Goal: Book appointment/travel/reservation

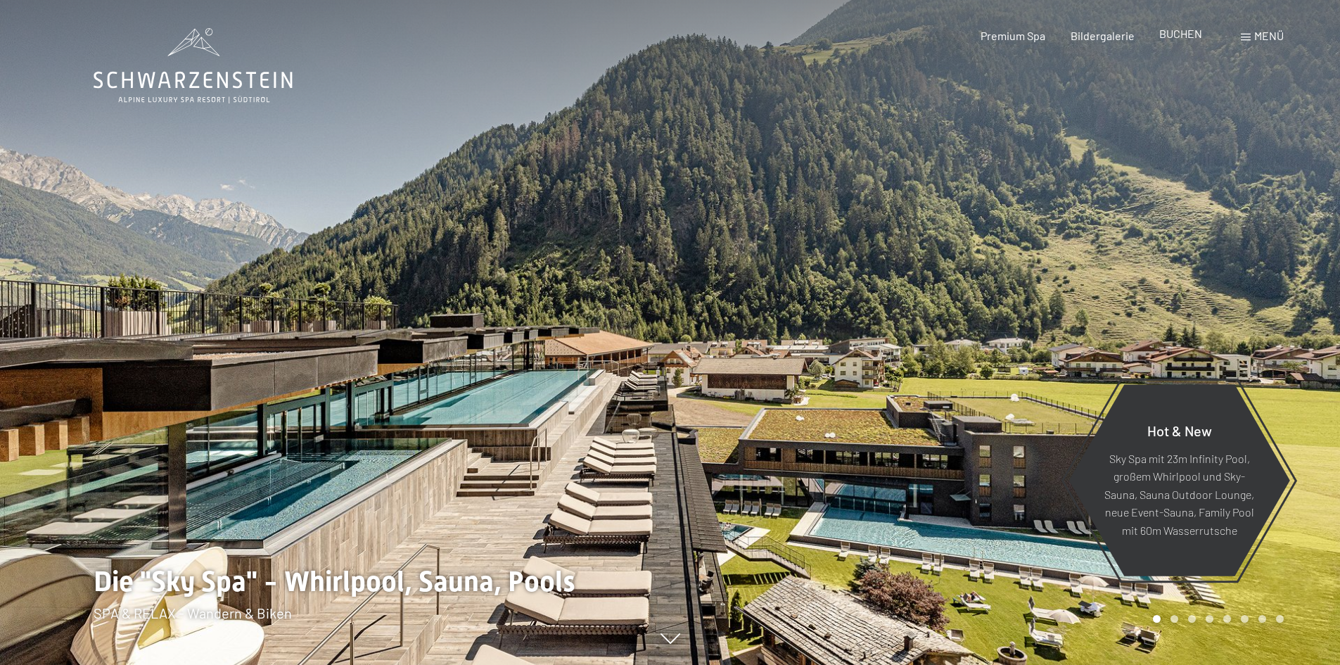
click at [1169, 36] on span "BUCHEN" at bounding box center [1180, 33] width 43 height 13
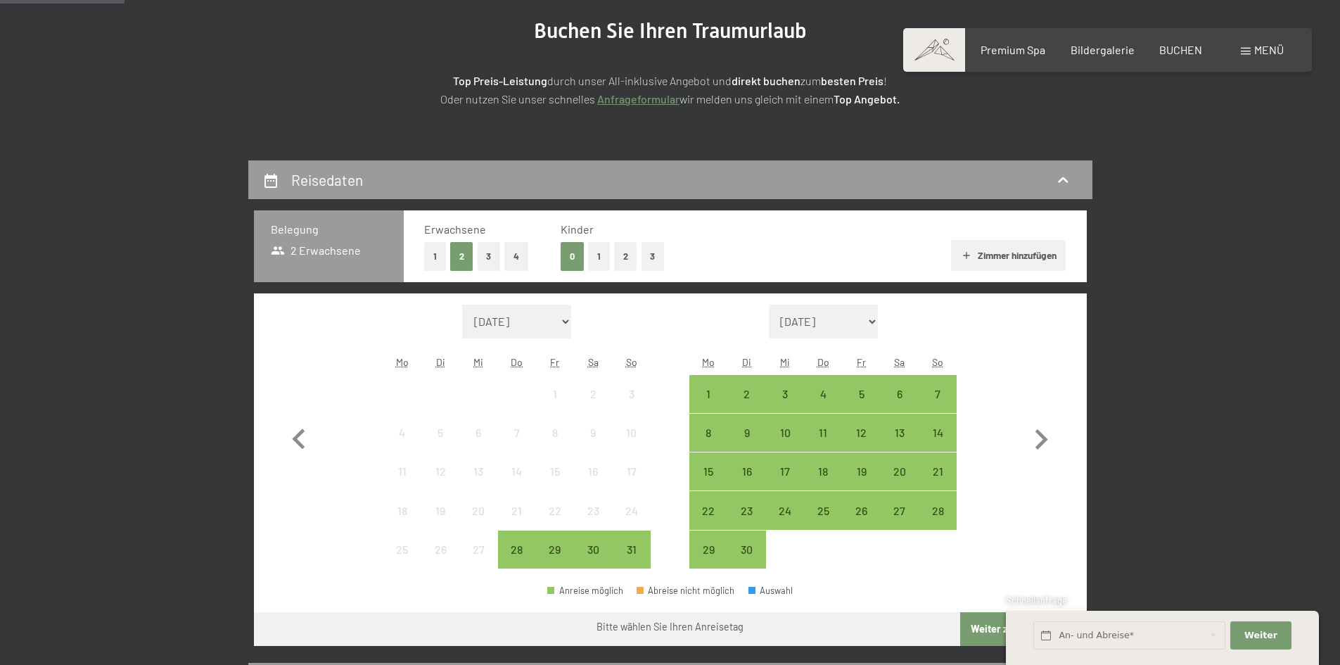
scroll to position [281, 0]
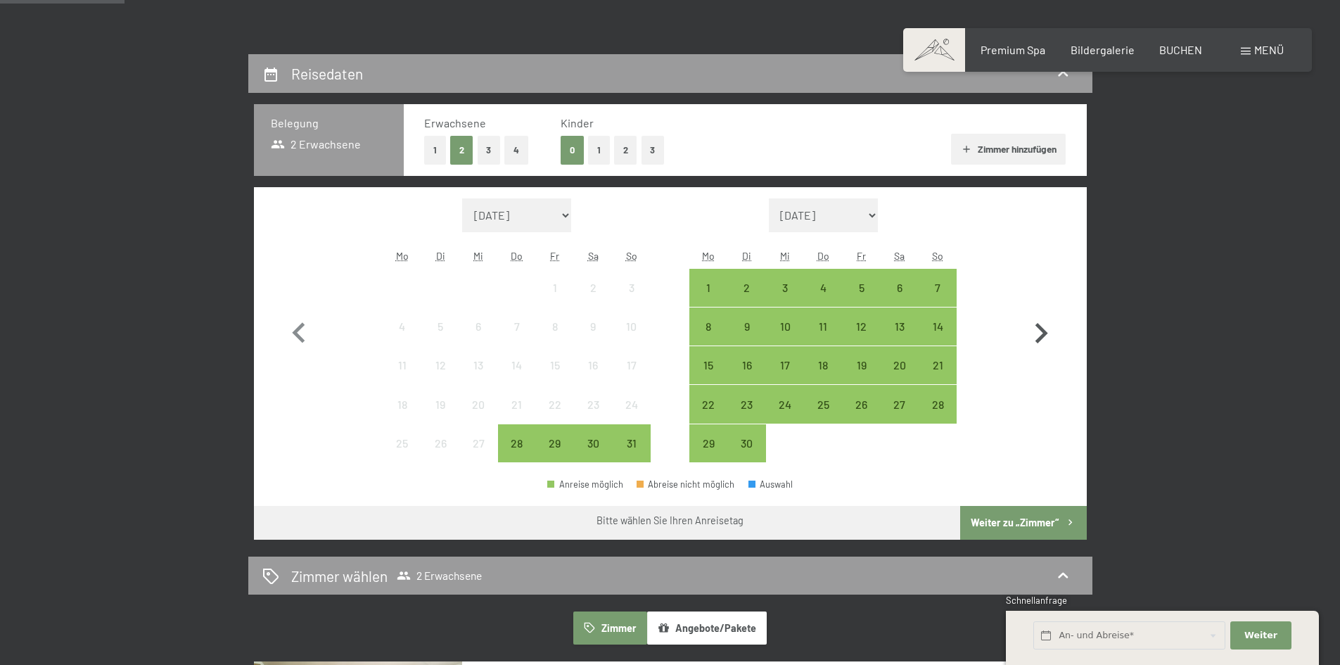
click at [1034, 331] on icon "button" at bounding box center [1040, 333] width 41 height 41
select select "2025-09-01"
select select "2025-10-01"
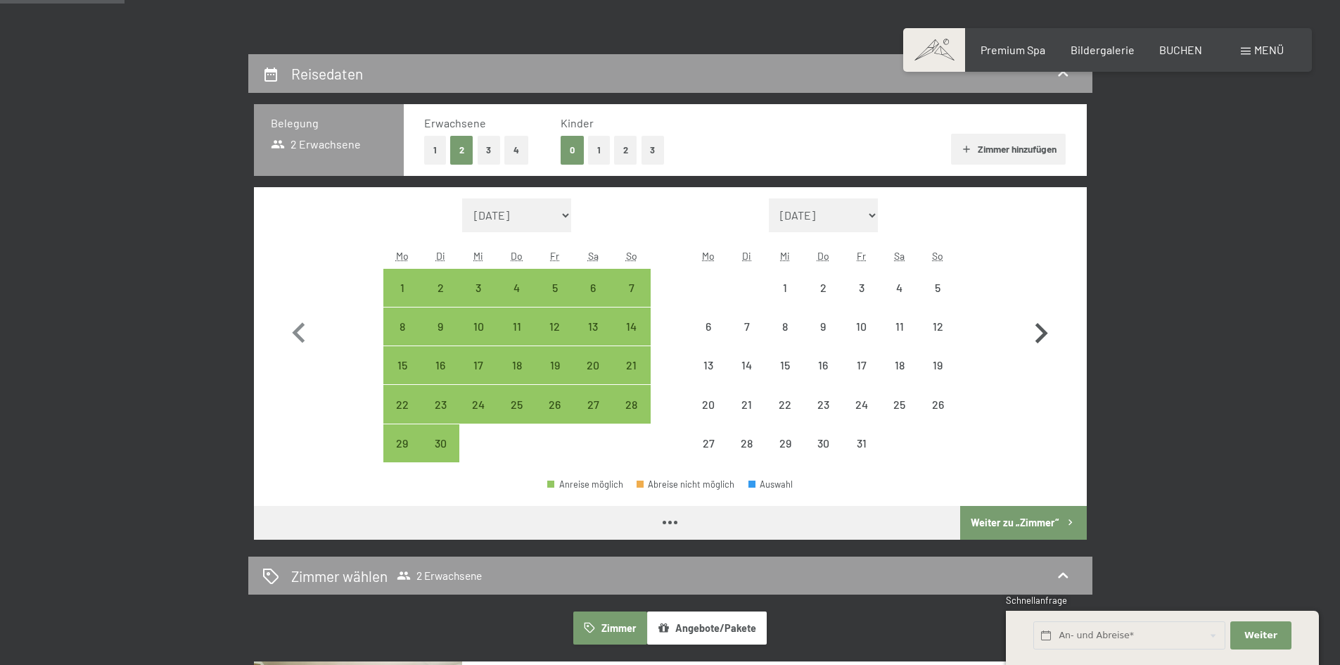
click at [1042, 331] on icon "button" at bounding box center [1041, 333] width 13 height 20
select select "2025-10-01"
select select "2025-11-01"
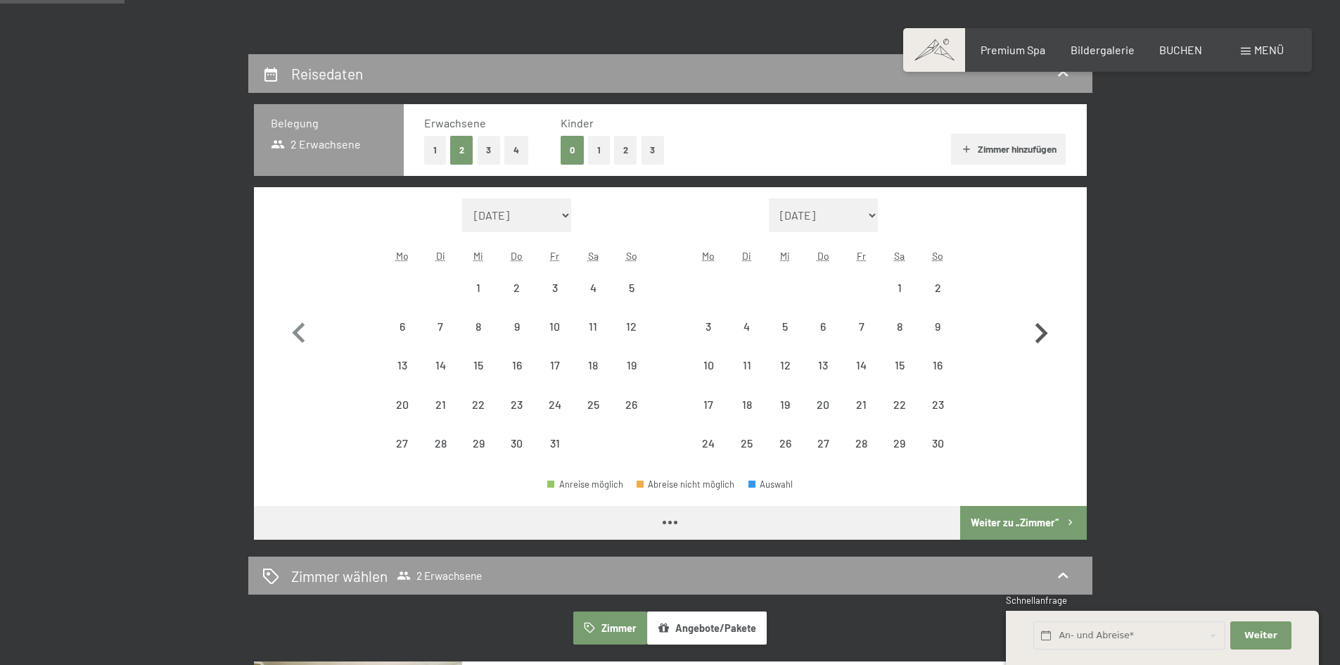
select select "2025-10-01"
select select "2025-11-01"
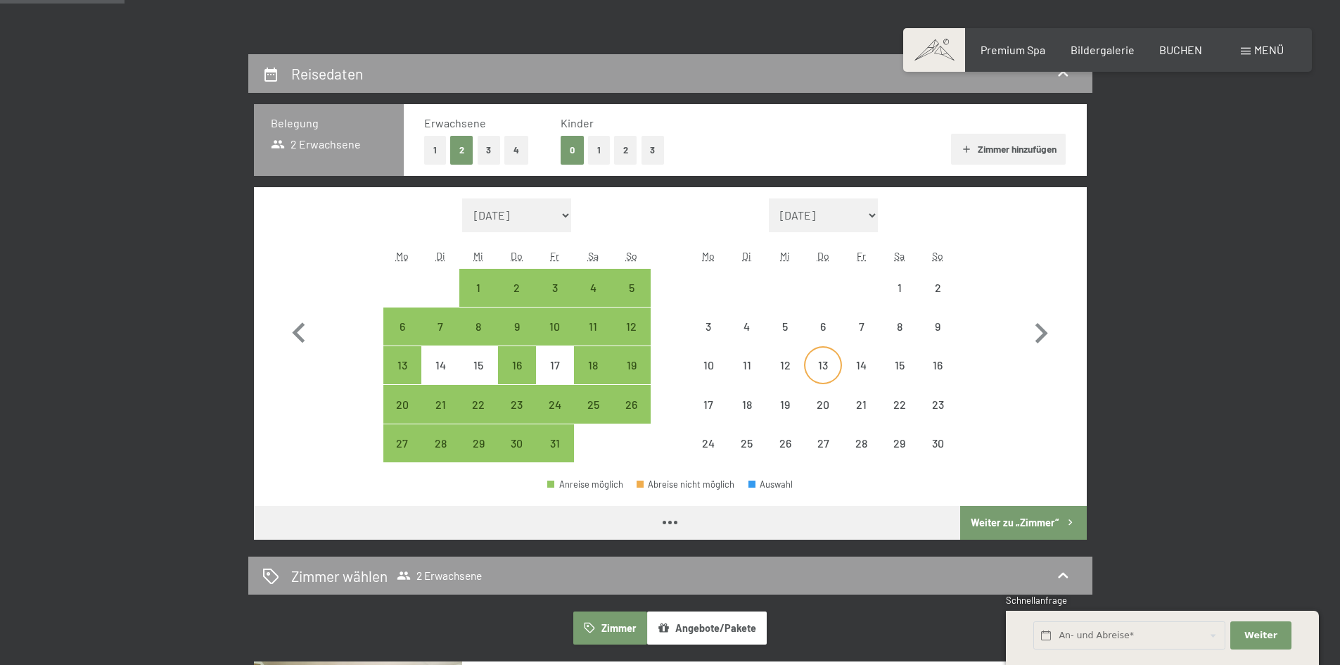
select select "2025-10-01"
select select "2025-11-01"
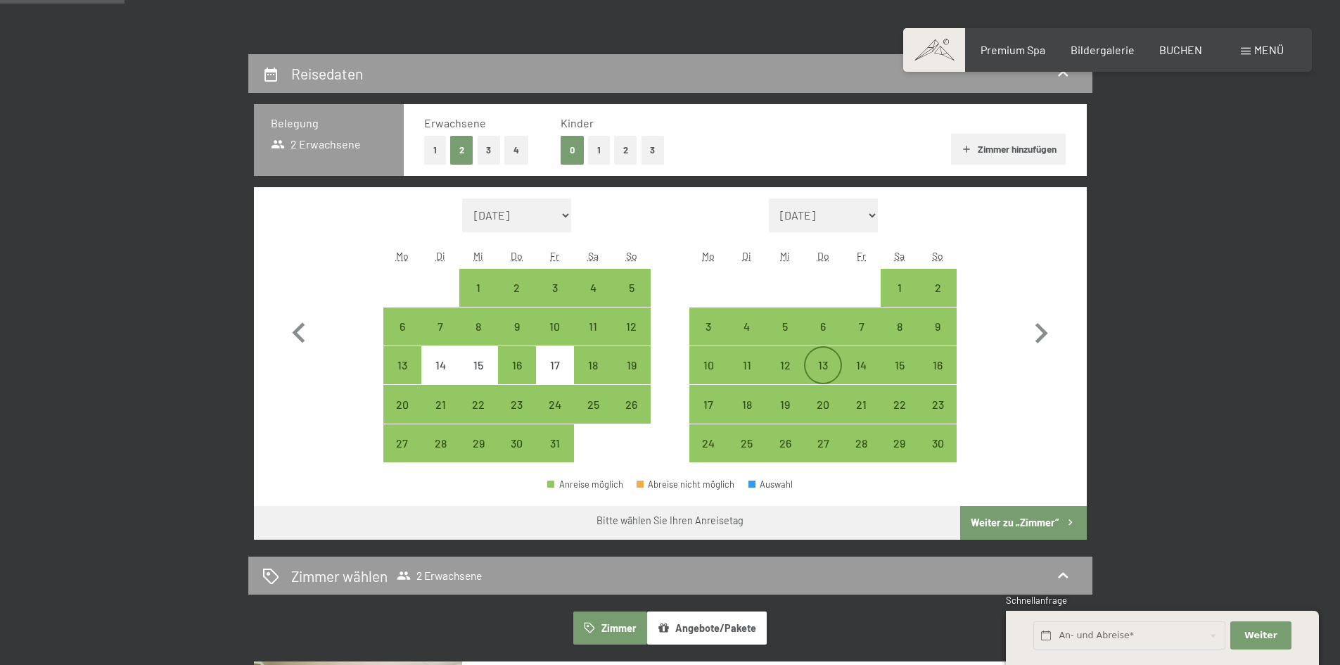
click at [823, 363] on div "13" at bounding box center [822, 376] width 35 height 35
select select "2025-10-01"
select select "2025-11-01"
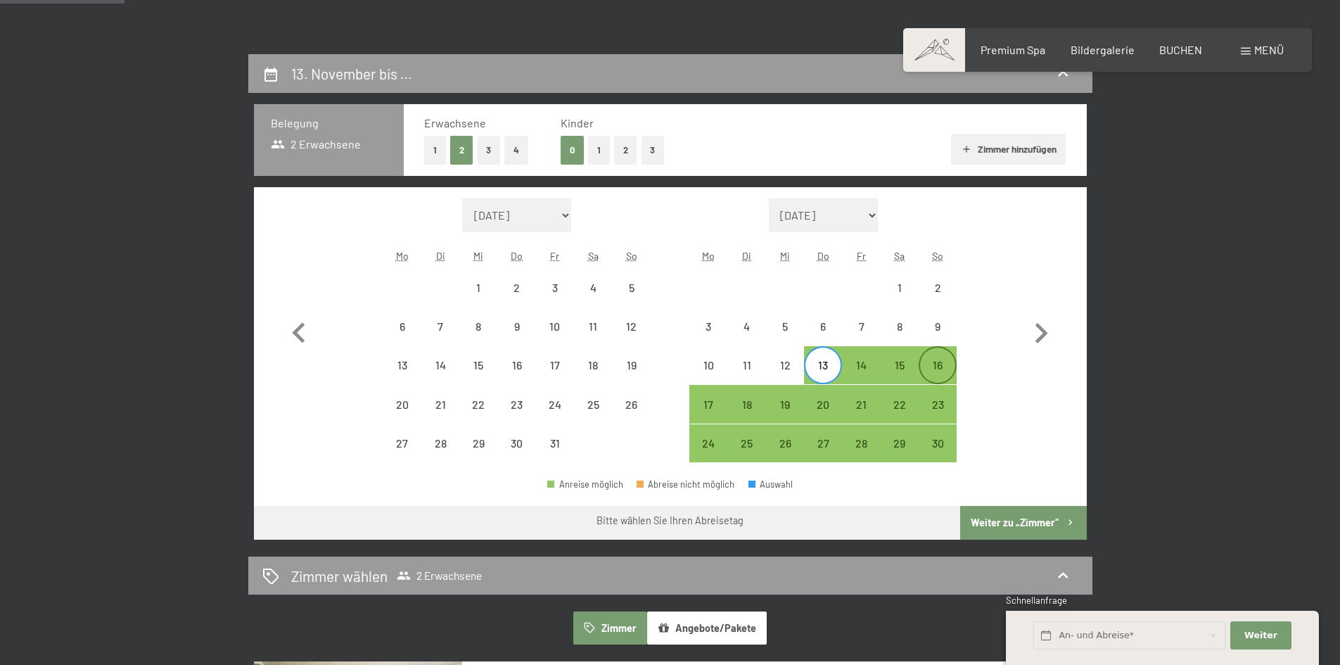
click at [934, 366] on div "16" at bounding box center [937, 376] width 35 height 35
select select "2025-10-01"
select select "2025-11-01"
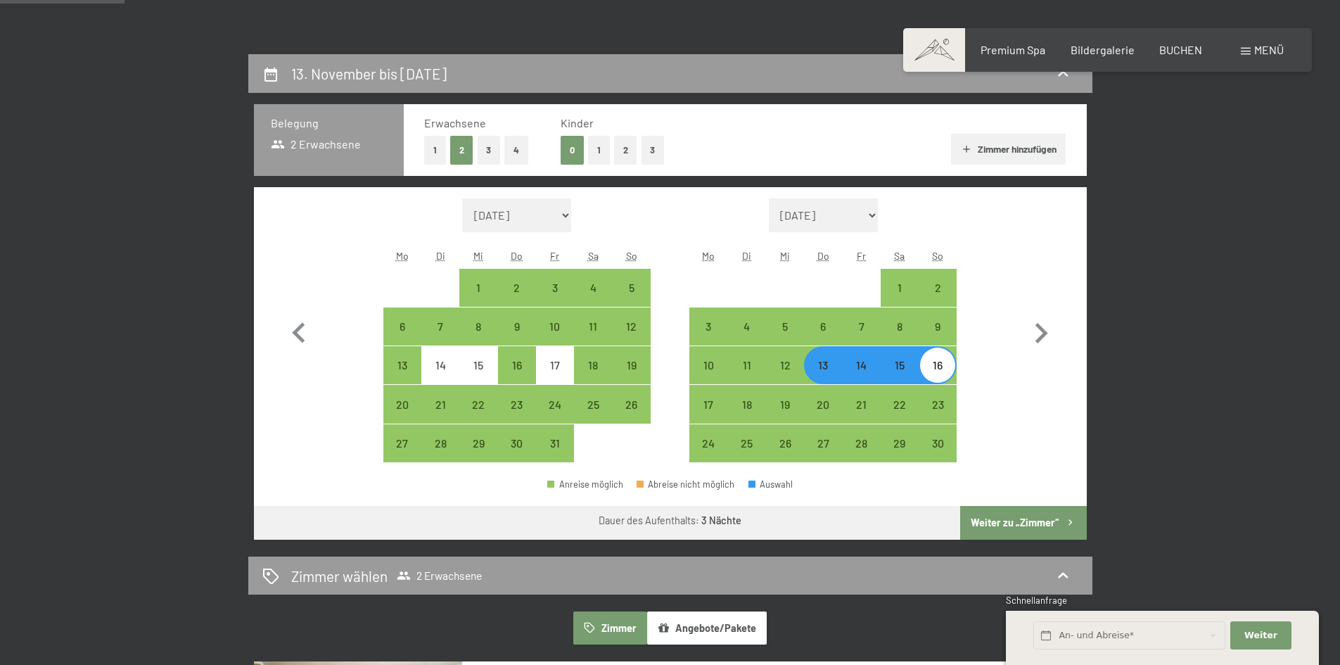
click at [1031, 522] on button "Weiter zu „Zimmer“" at bounding box center [1023, 523] width 126 height 34
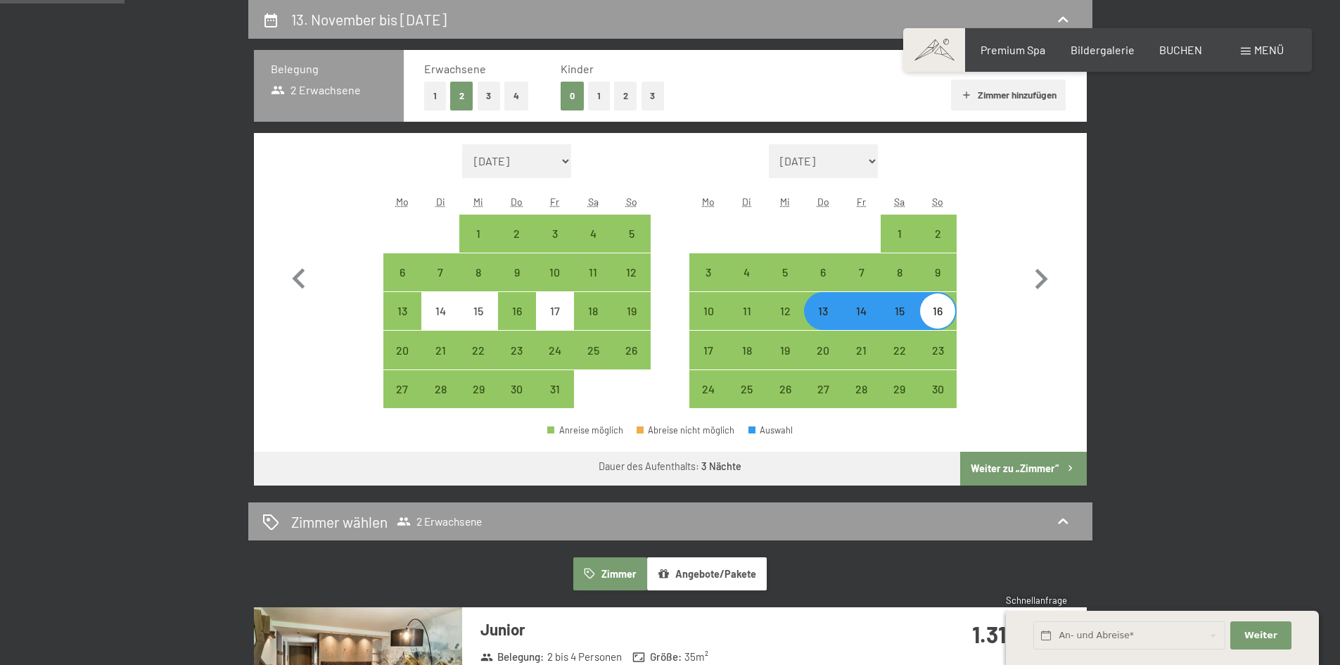
select select "2025-10-01"
select select "2025-11-01"
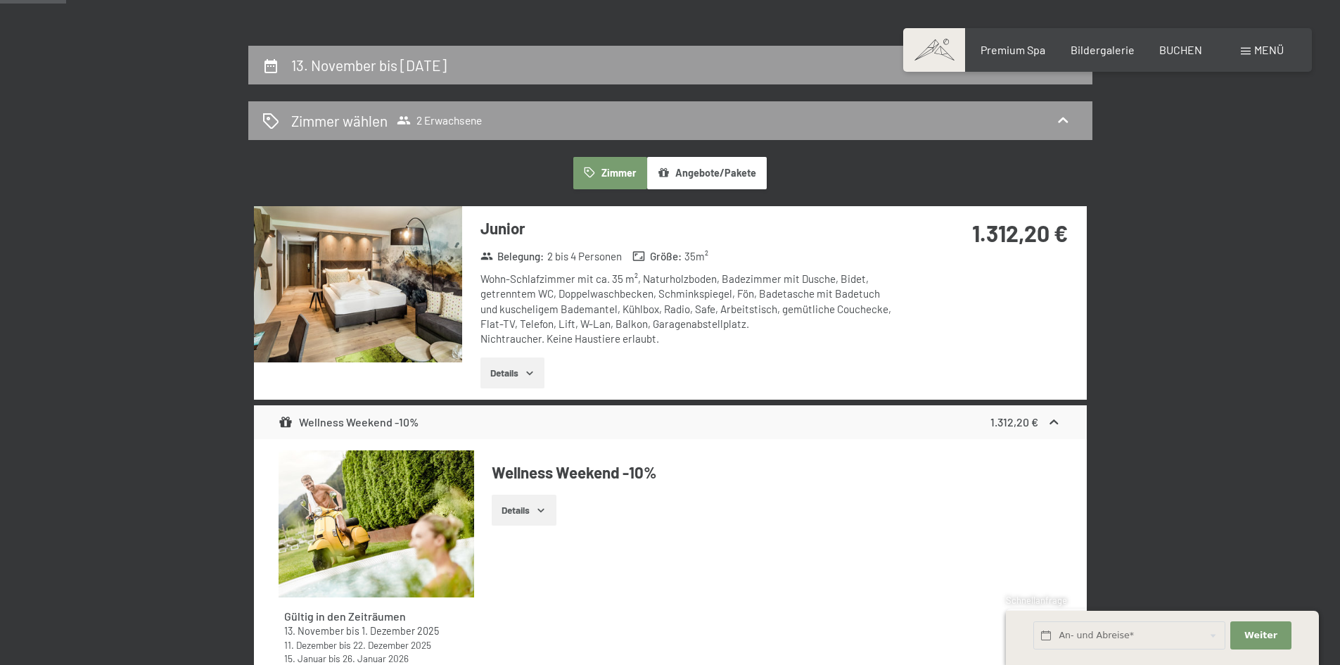
scroll to position [265, 0]
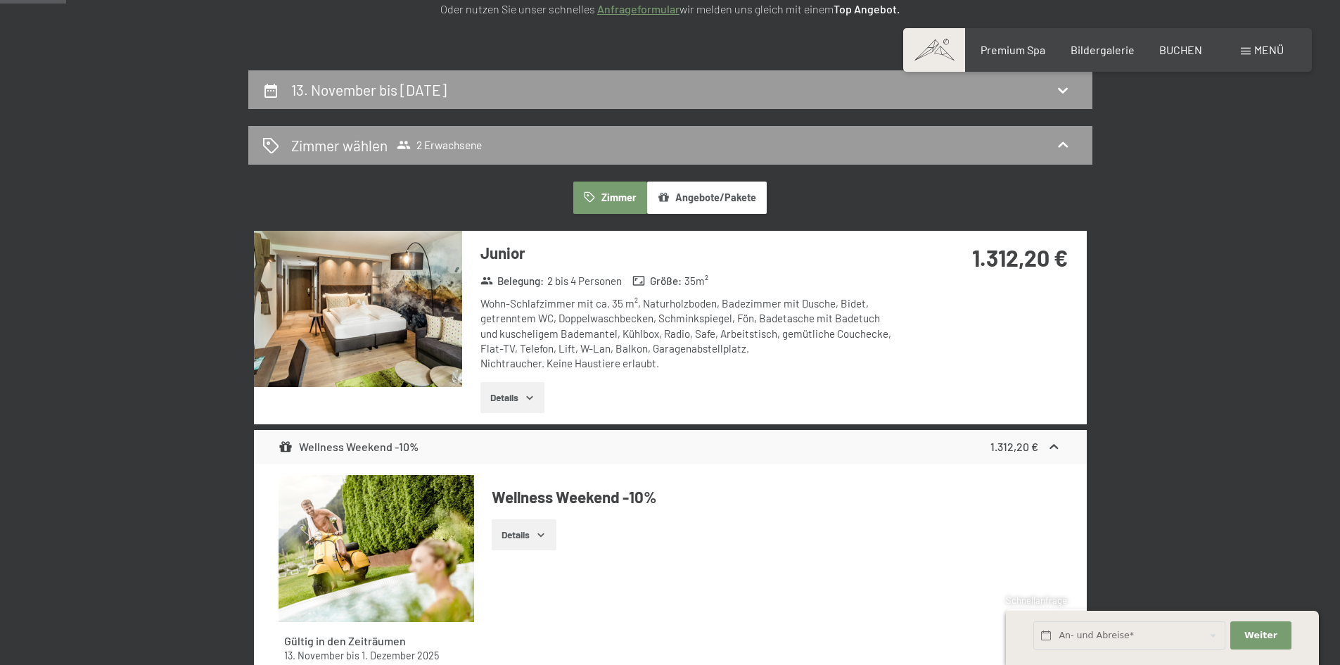
click at [503, 400] on button "Details" at bounding box center [512, 397] width 64 height 31
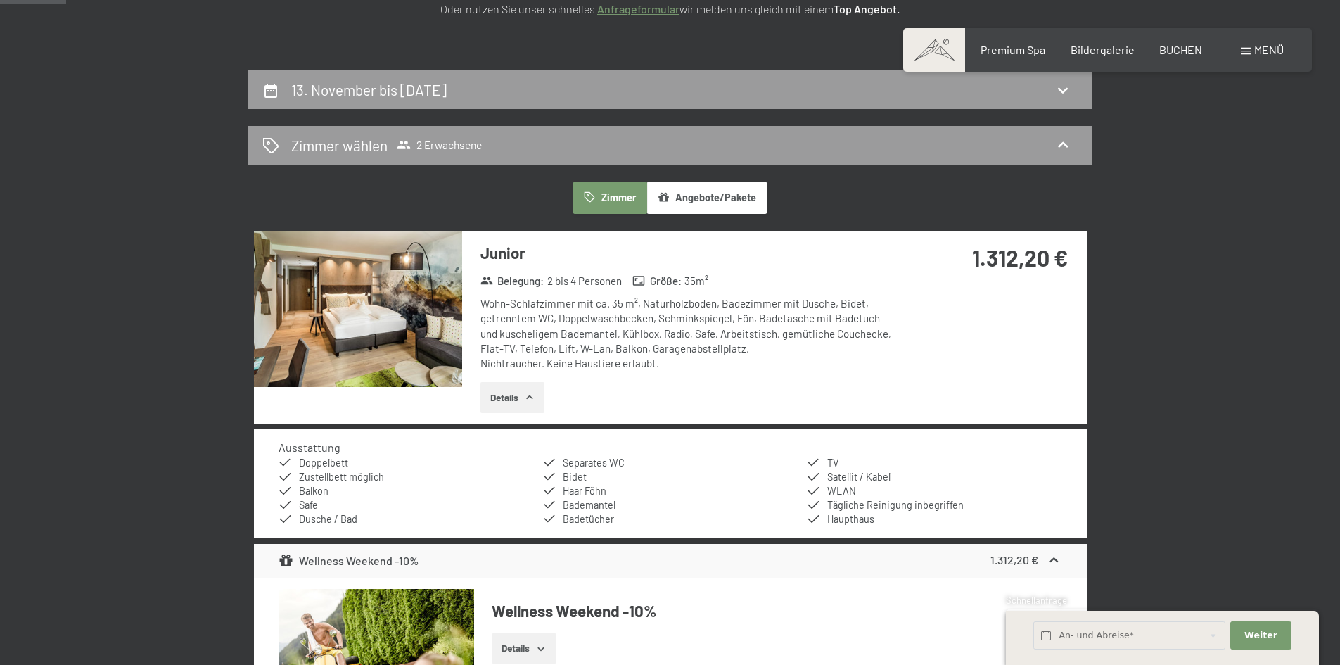
click at [507, 392] on button "Details" at bounding box center [512, 397] width 64 height 31
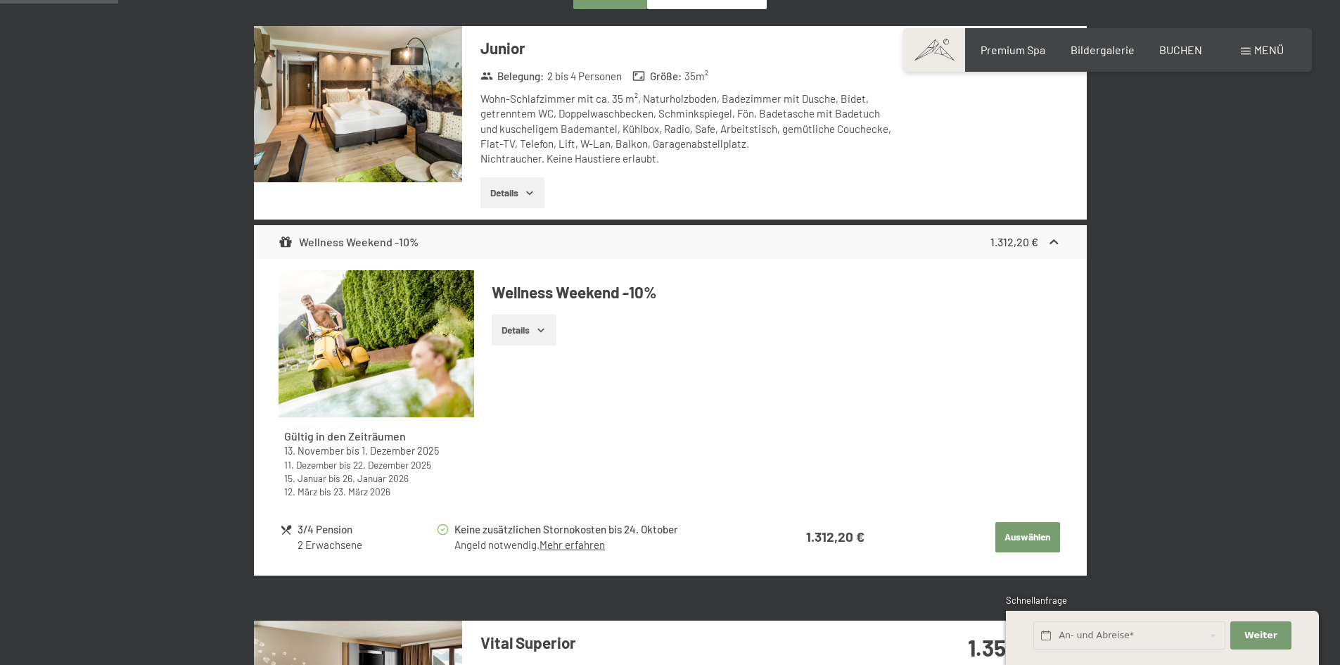
scroll to position [476, 0]
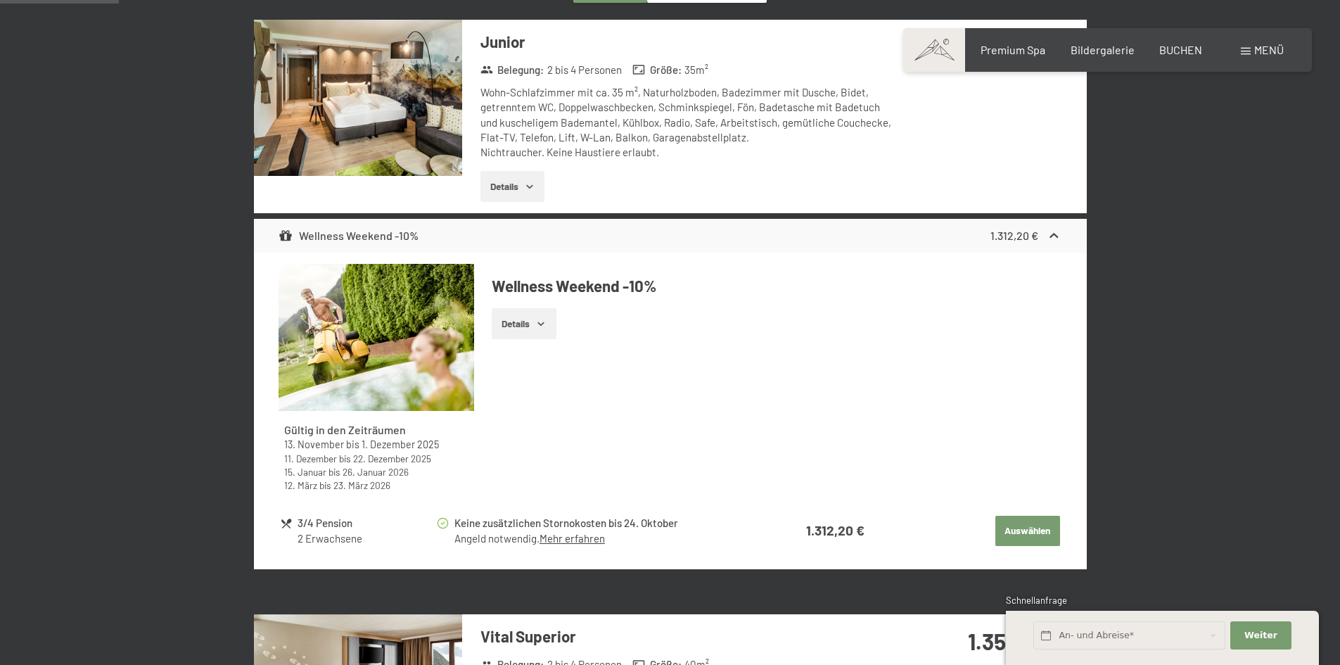
click at [1023, 529] on button "Auswählen" at bounding box center [1027, 530] width 65 height 31
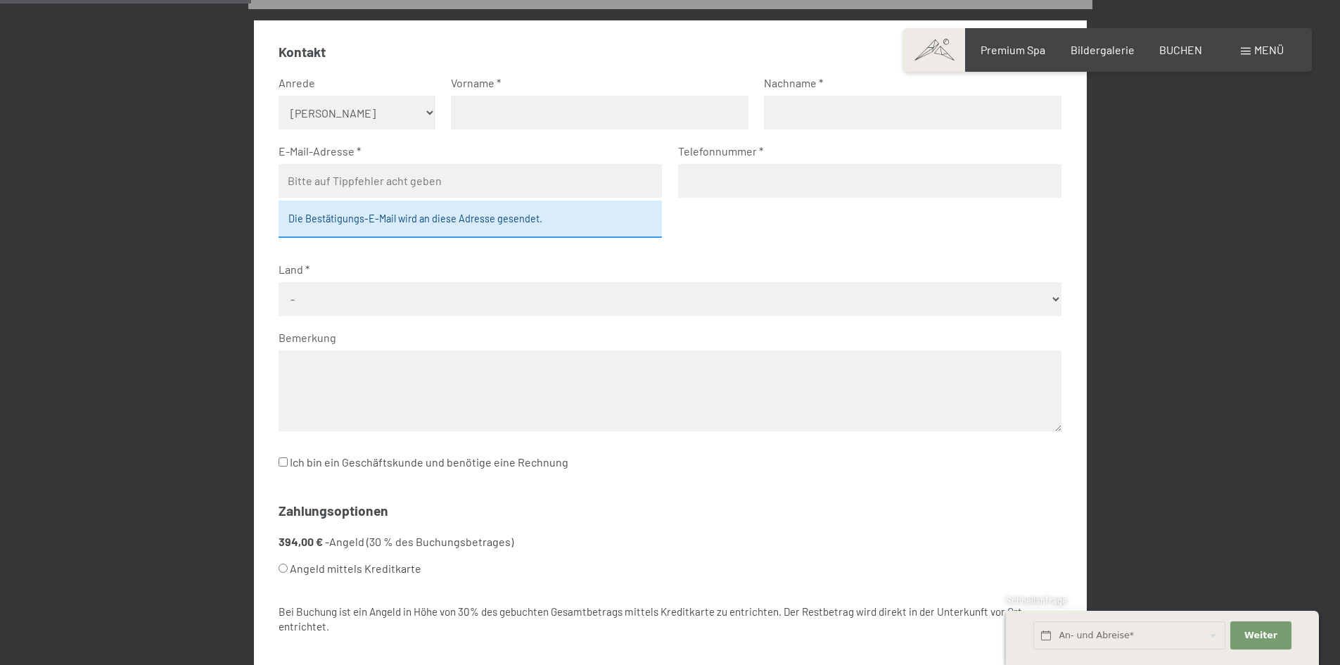
scroll to position [124, 0]
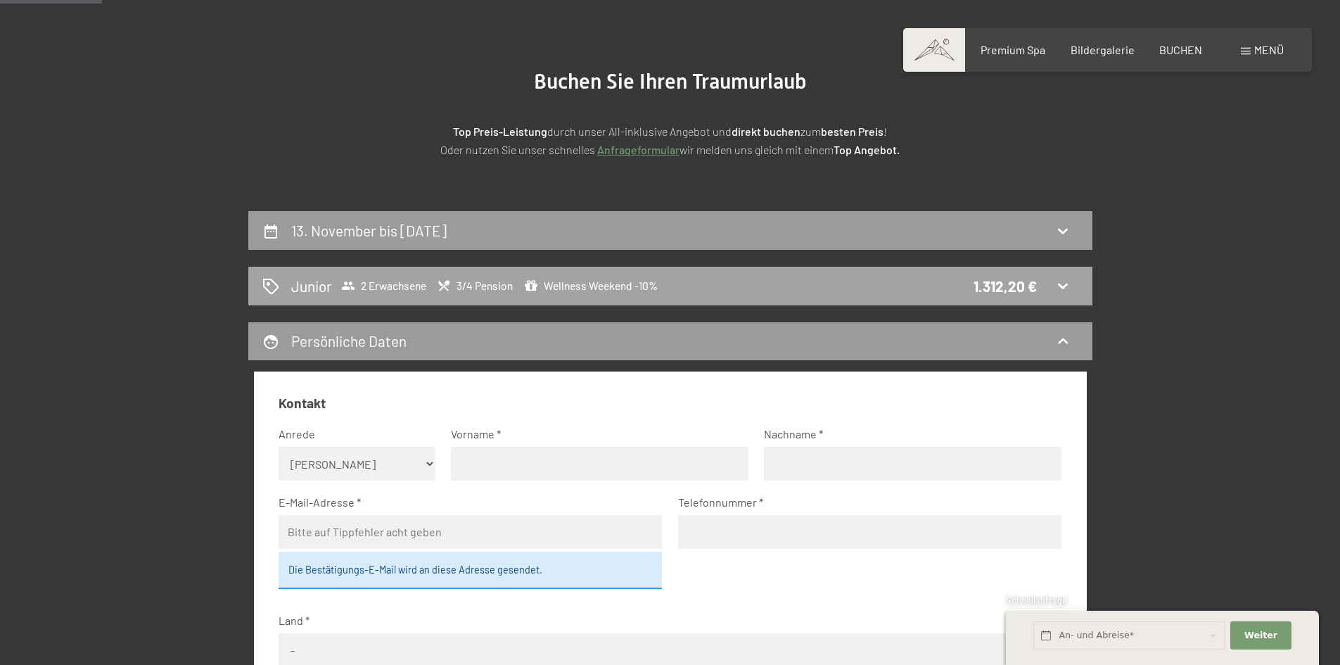
click at [1056, 283] on icon at bounding box center [1062, 285] width 17 height 17
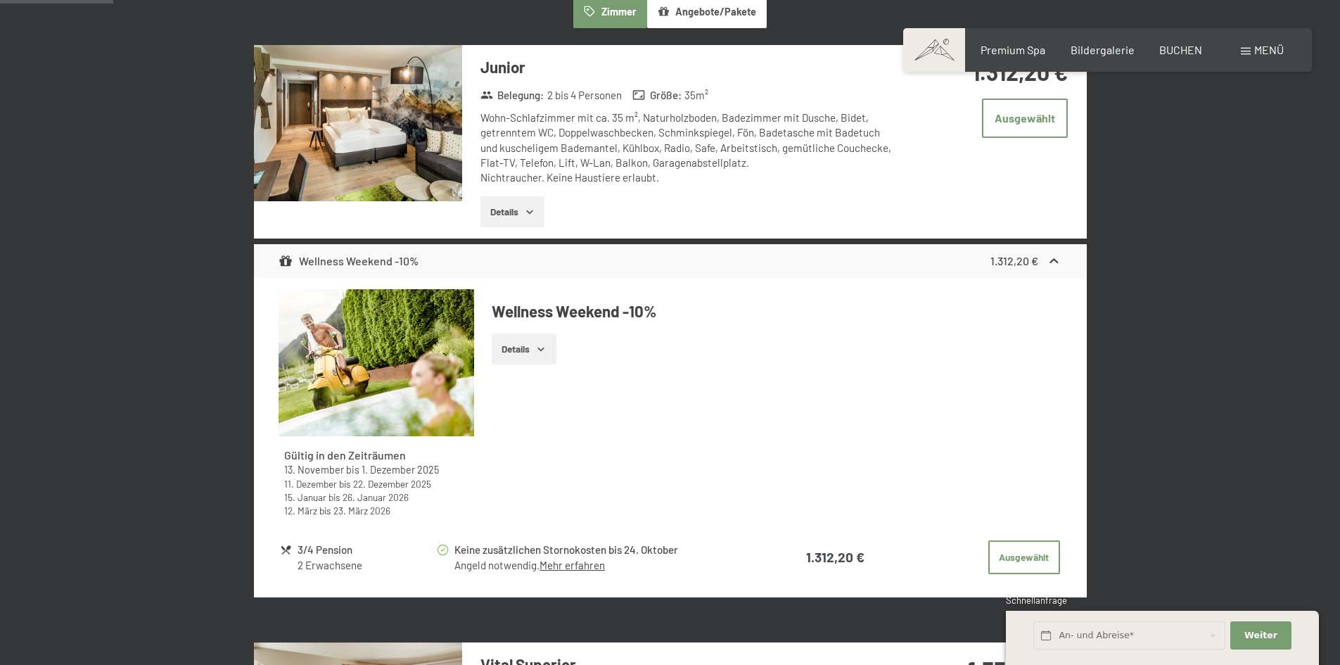
scroll to position [476, 0]
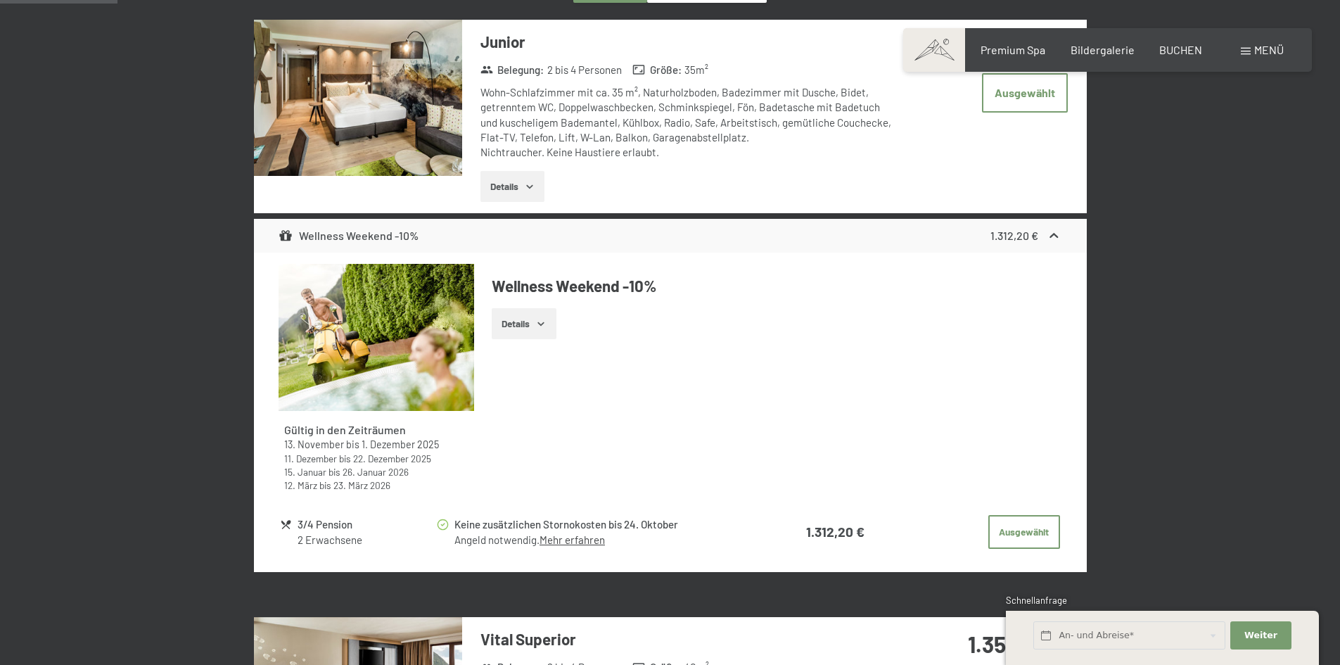
click at [522, 319] on button "Details" at bounding box center [524, 323] width 64 height 31
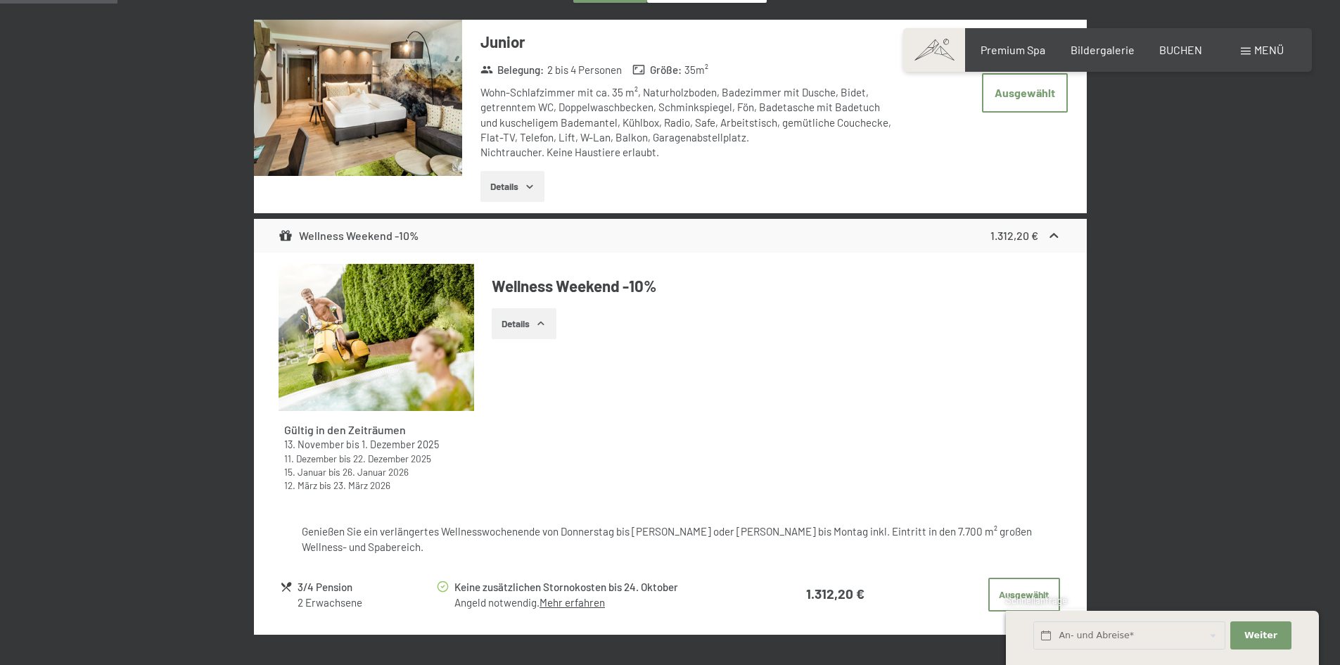
click at [522, 319] on button "Details" at bounding box center [524, 323] width 64 height 31
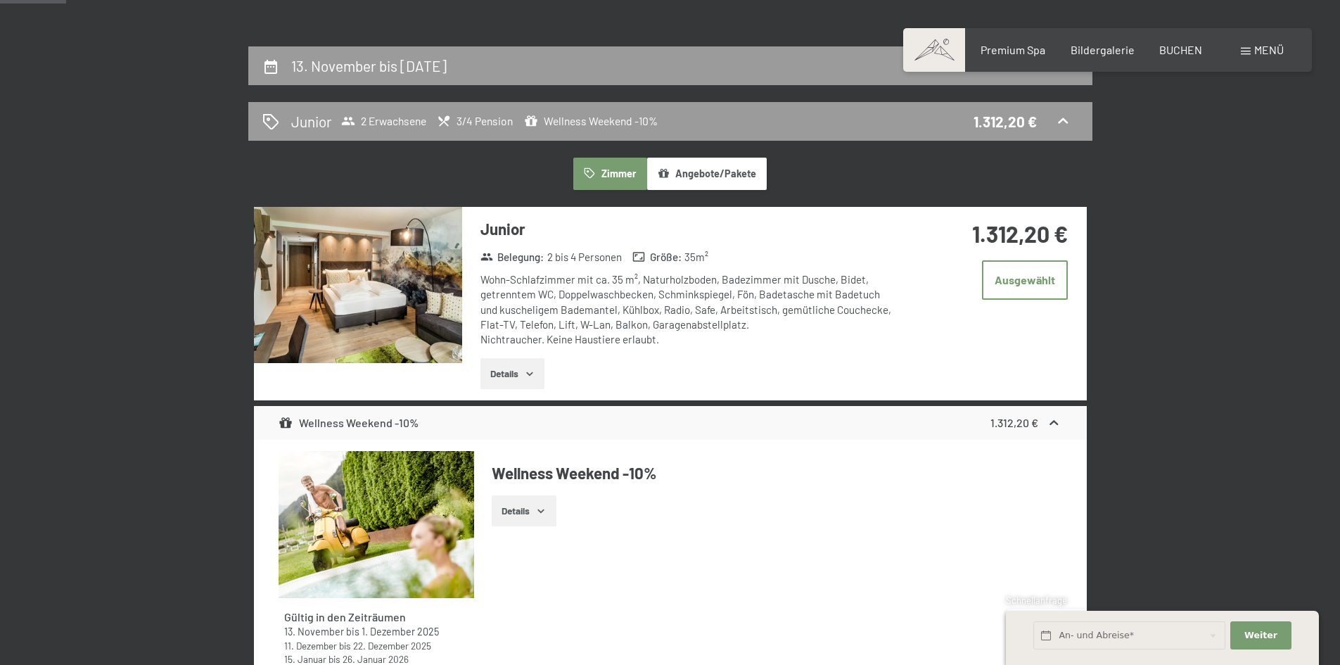
scroll to position [265, 0]
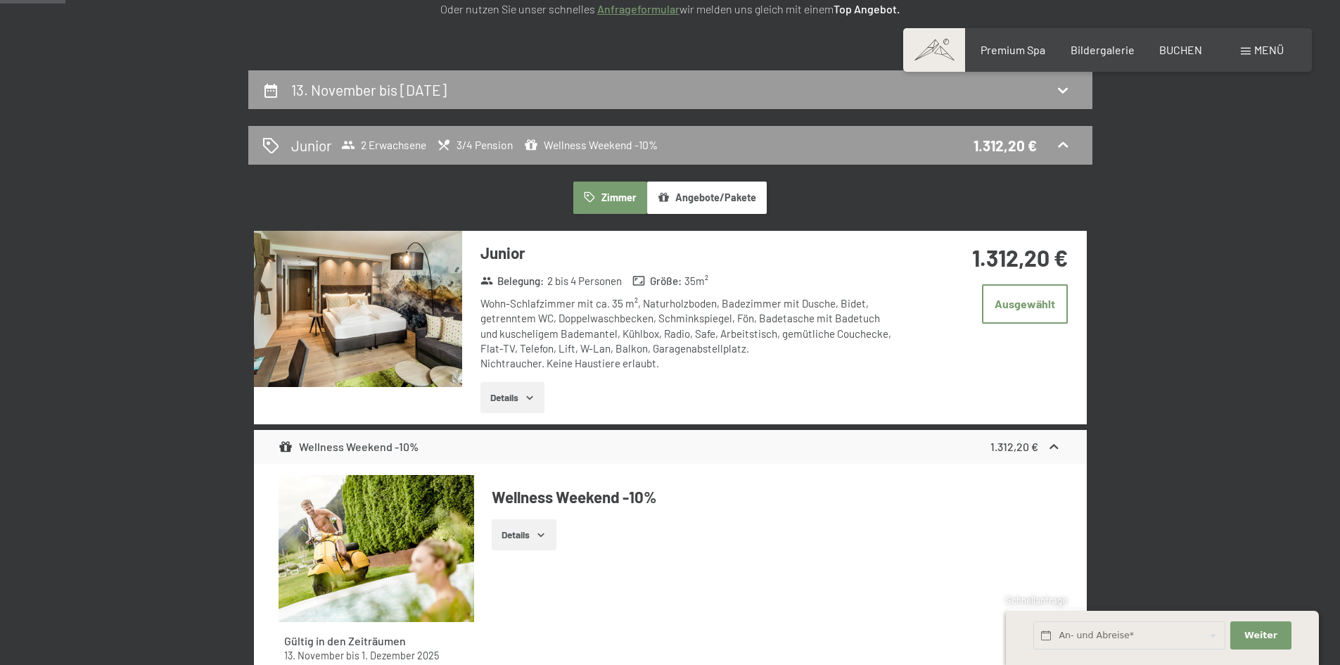
click at [531, 391] on button "Details" at bounding box center [512, 397] width 64 height 31
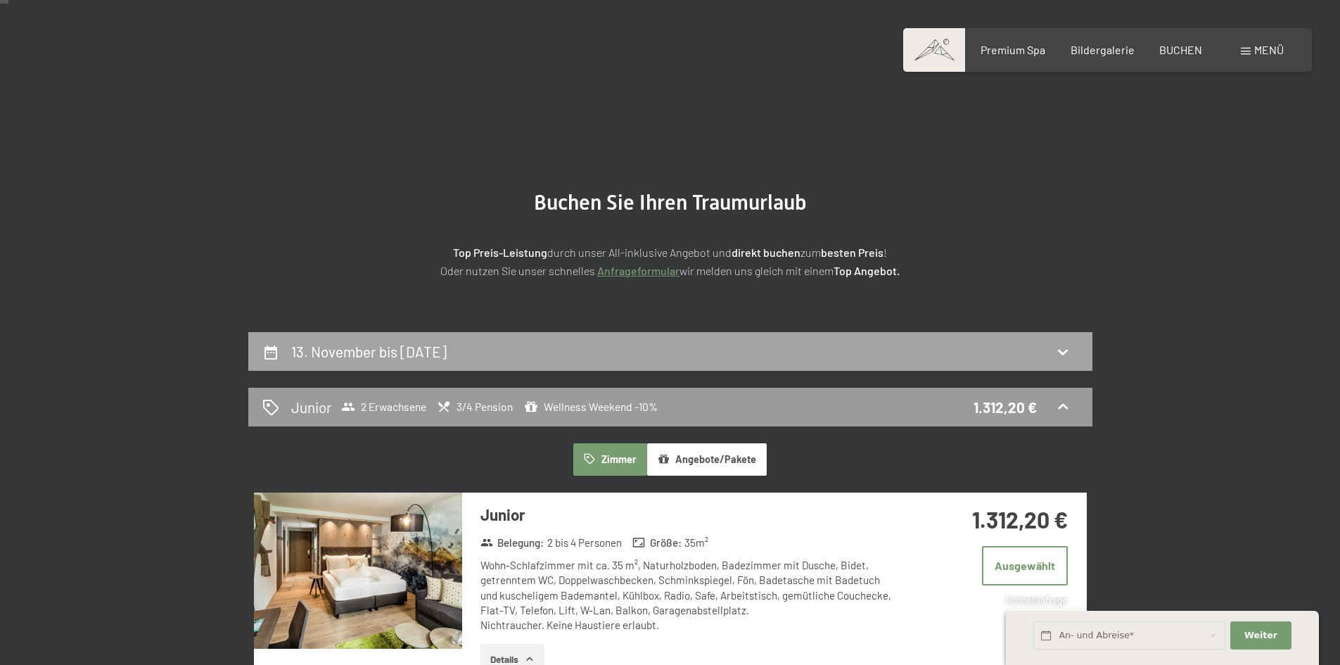
scroll to position [0, 0]
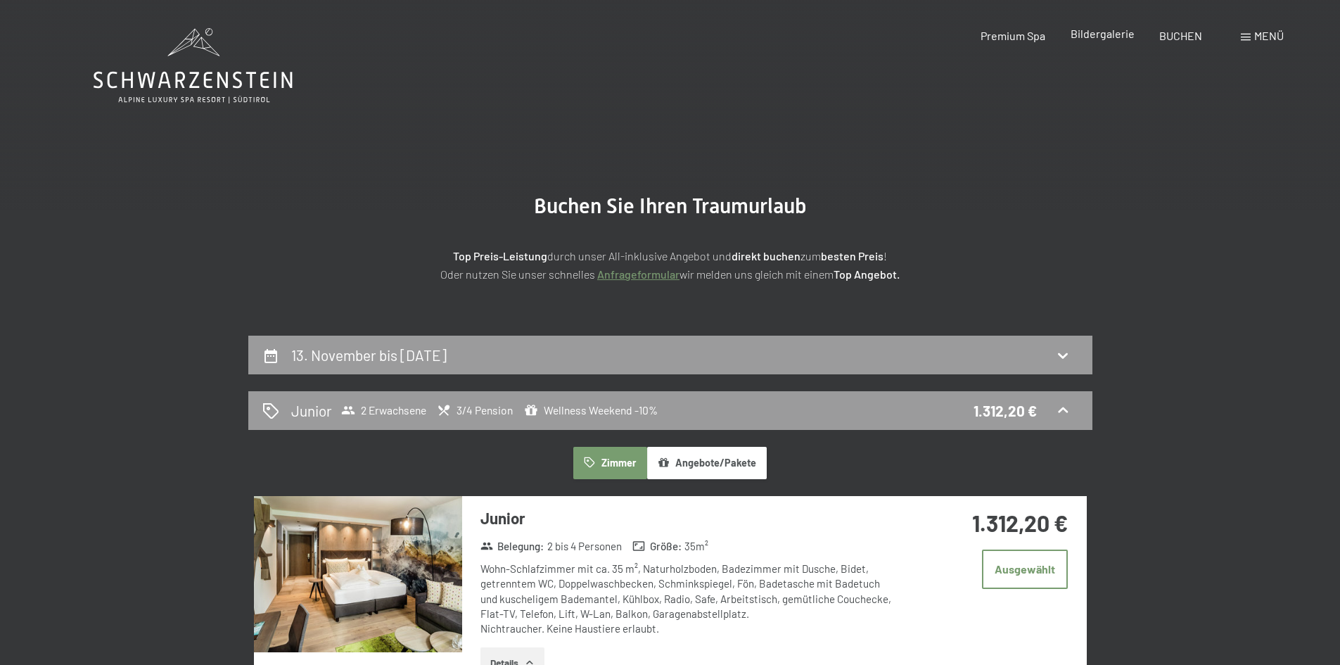
click at [1105, 32] on span "Bildergalerie" at bounding box center [1102, 33] width 64 height 13
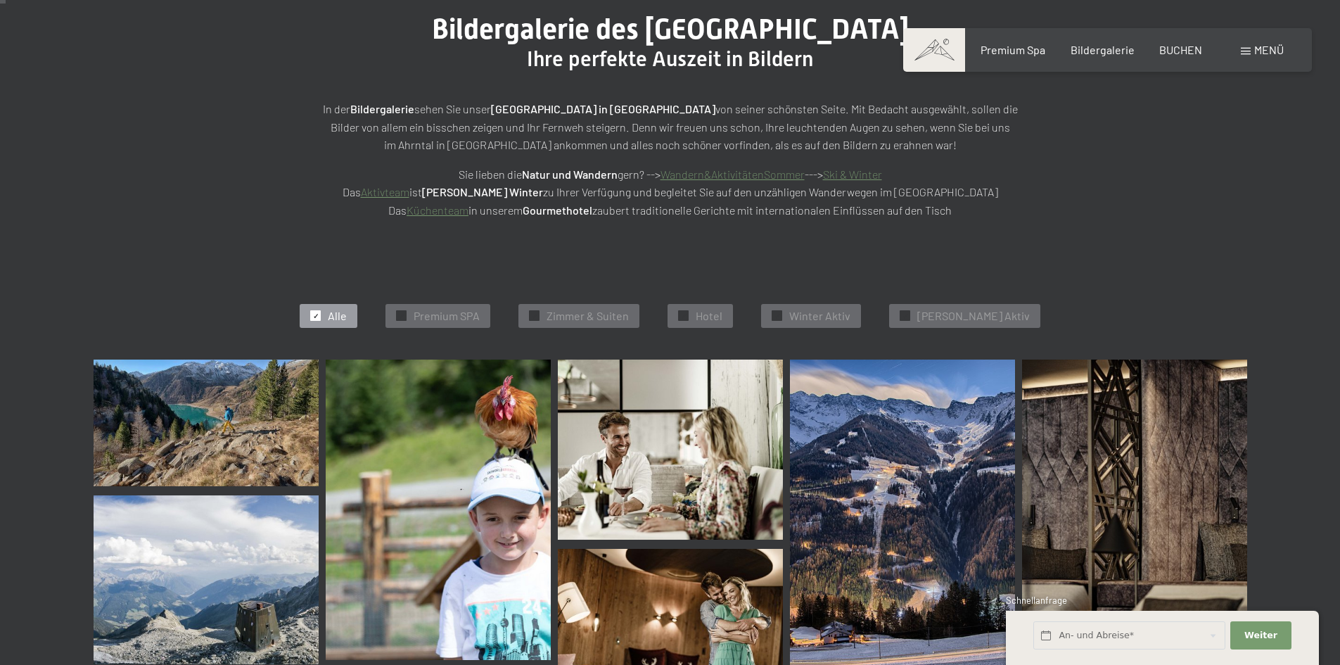
scroll to position [70, 0]
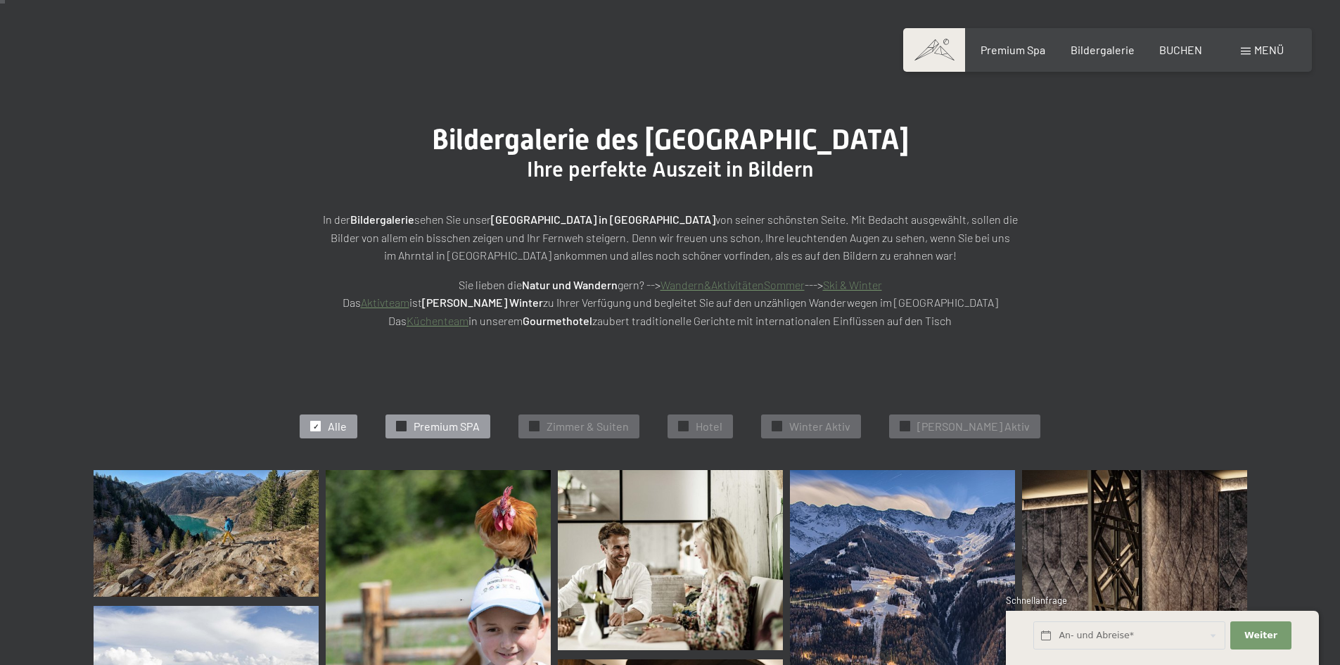
click at [466, 425] on span "Premium SPA" at bounding box center [446, 425] width 66 height 15
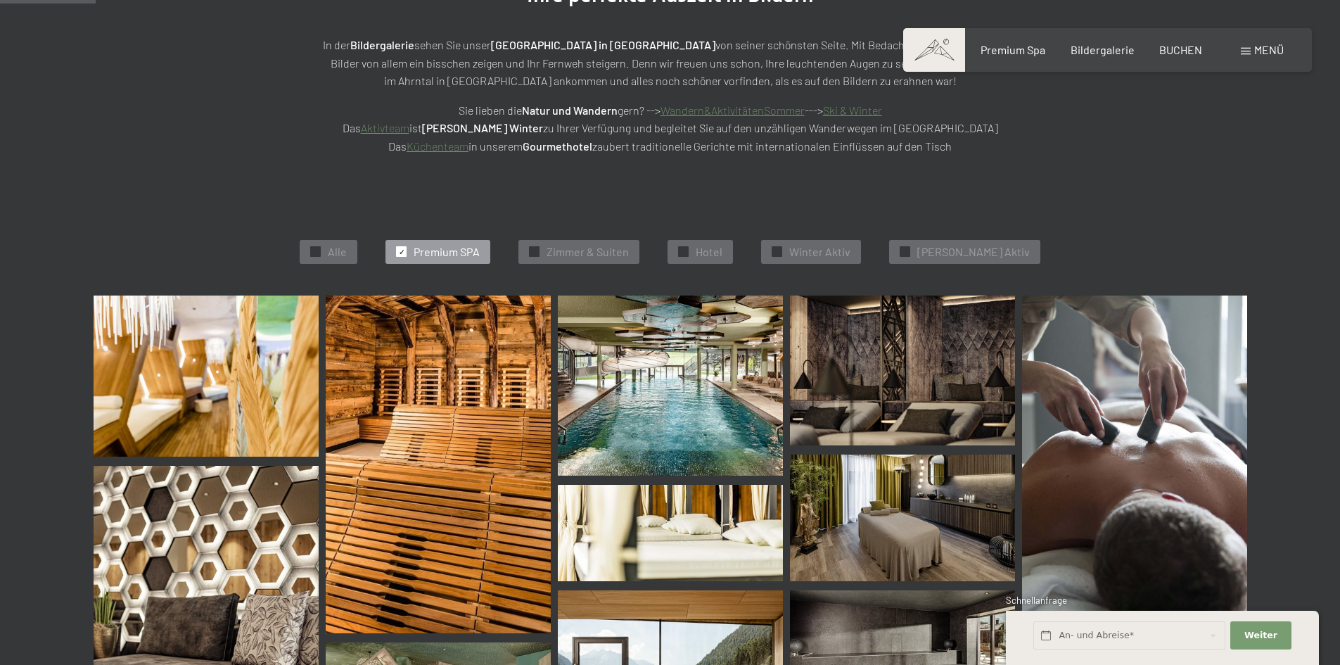
scroll to position [211, 0]
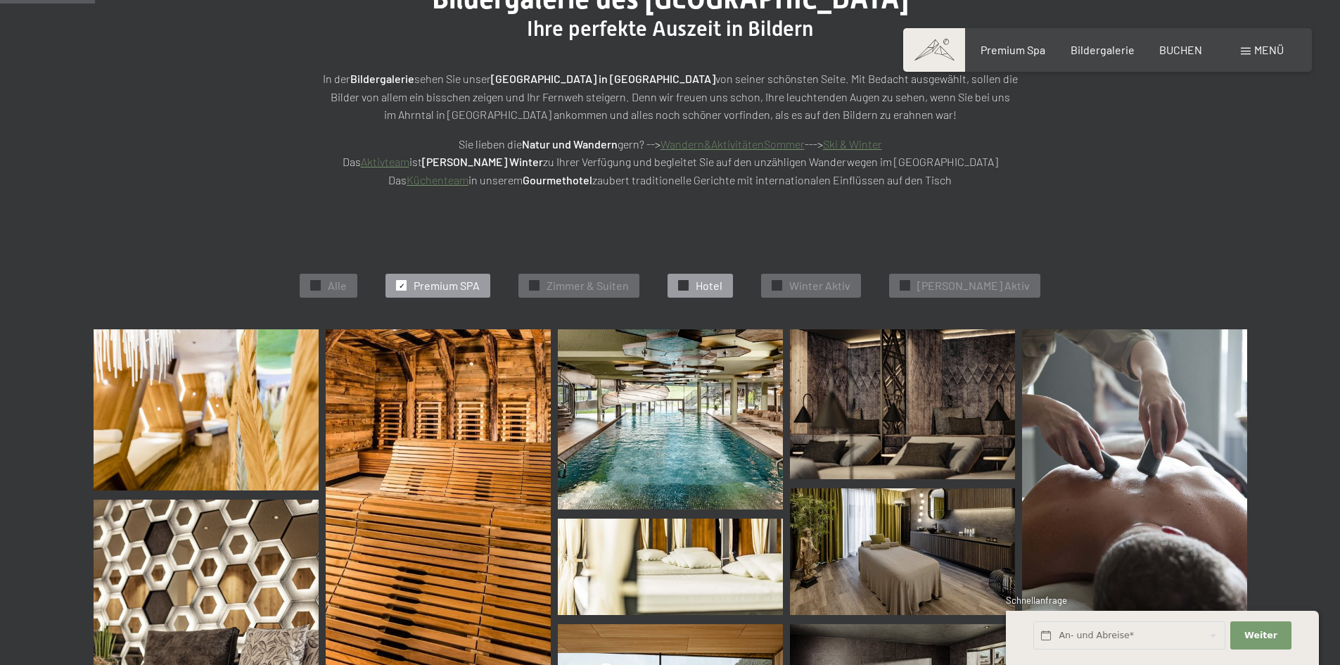
click at [686, 283] on span "✓" at bounding box center [684, 286] width 6 height 10
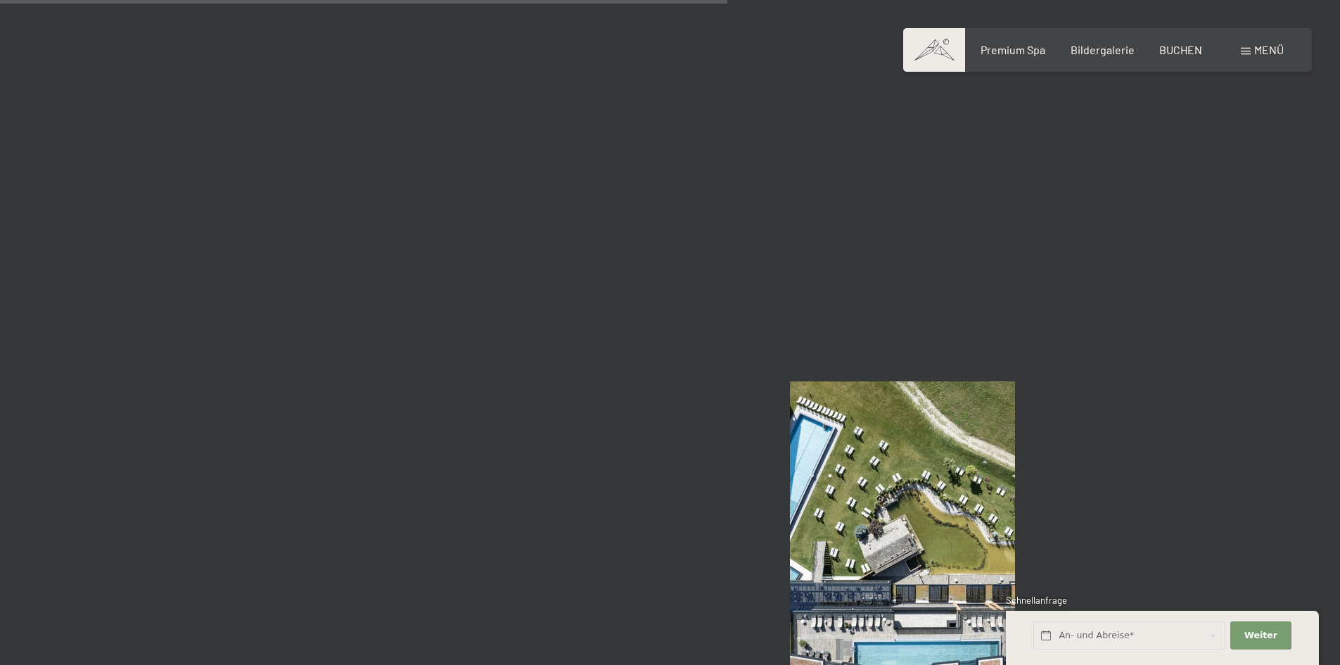
scroll to position [1409, 0]
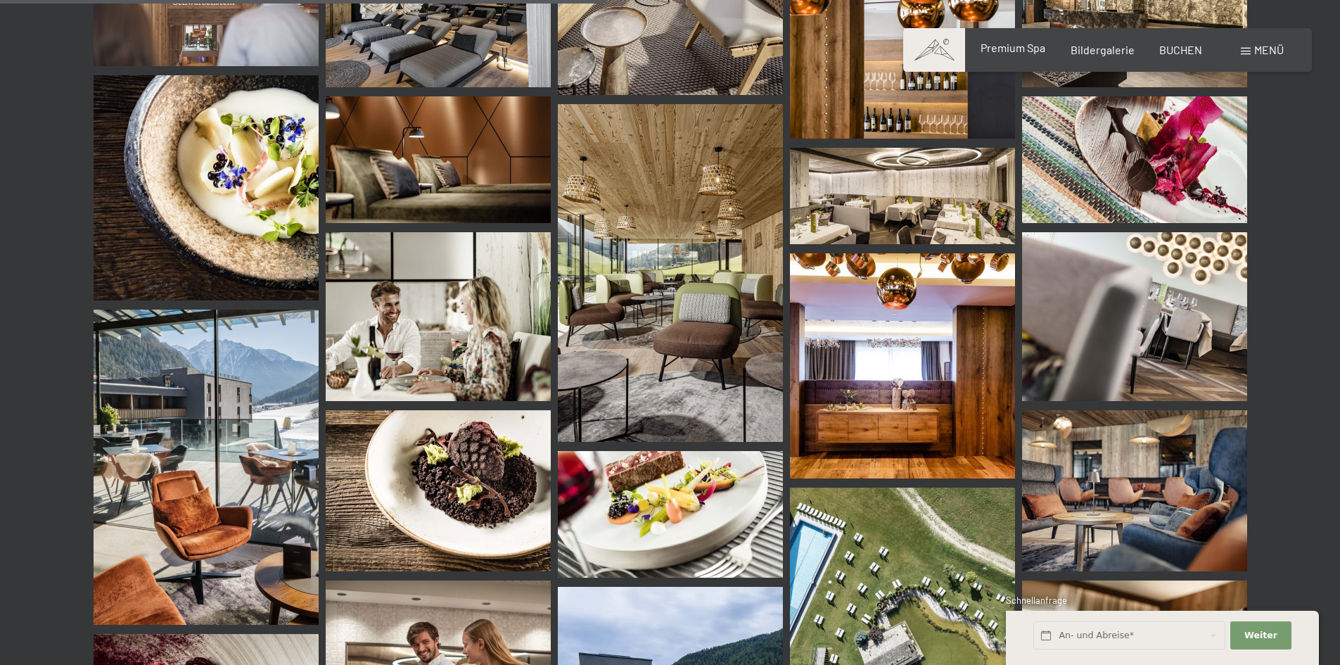
click at [1035, 49] on span "Premium Spa" at bounding box center [1012, 47] width 65 height 13
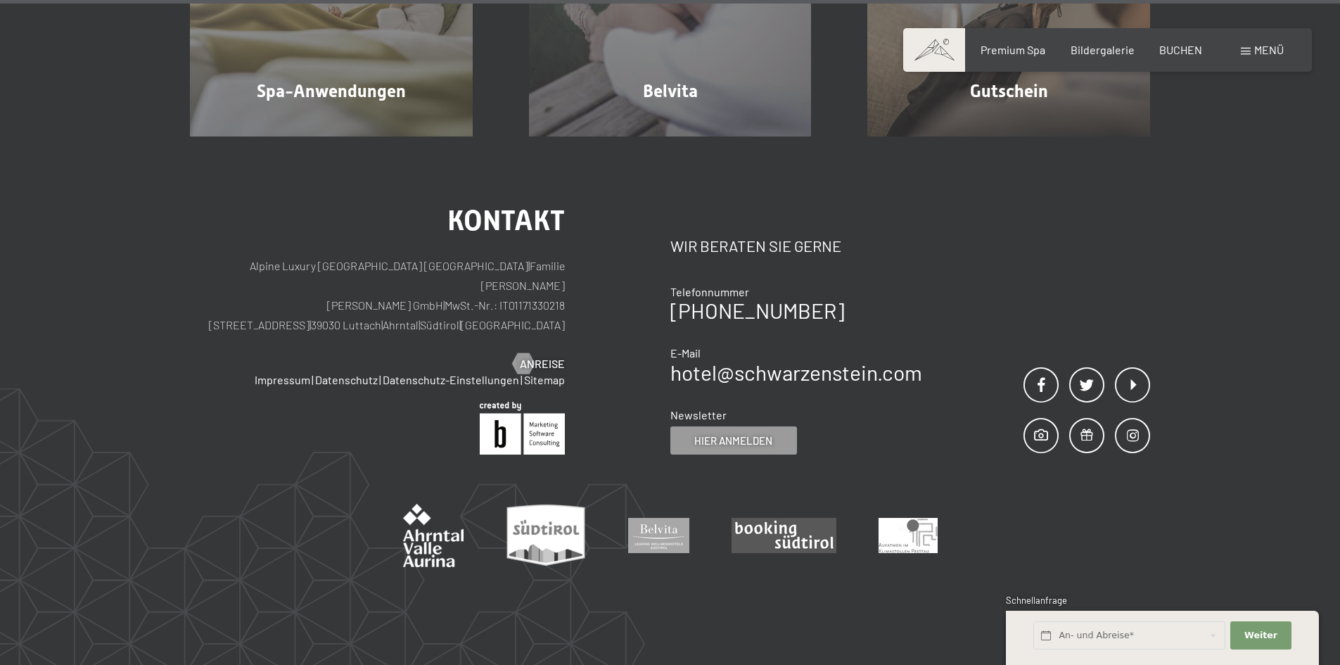
scroll to position [9057, 0]
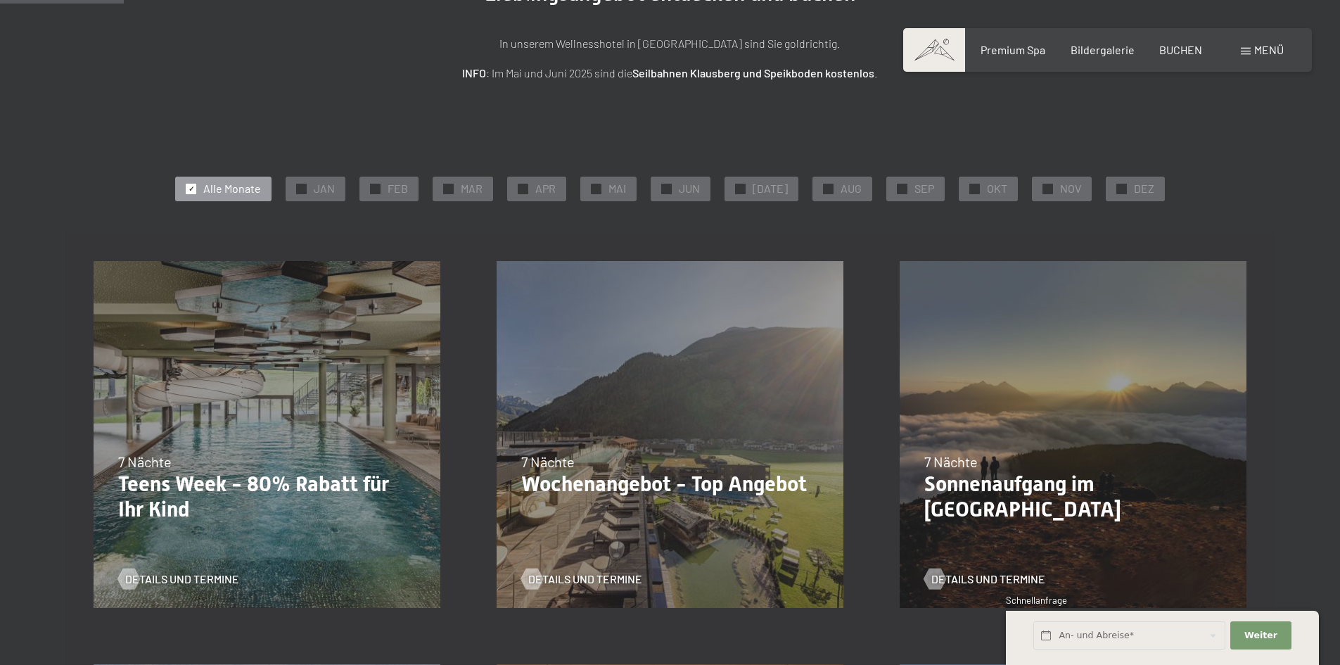
scroll to position [281, 0]
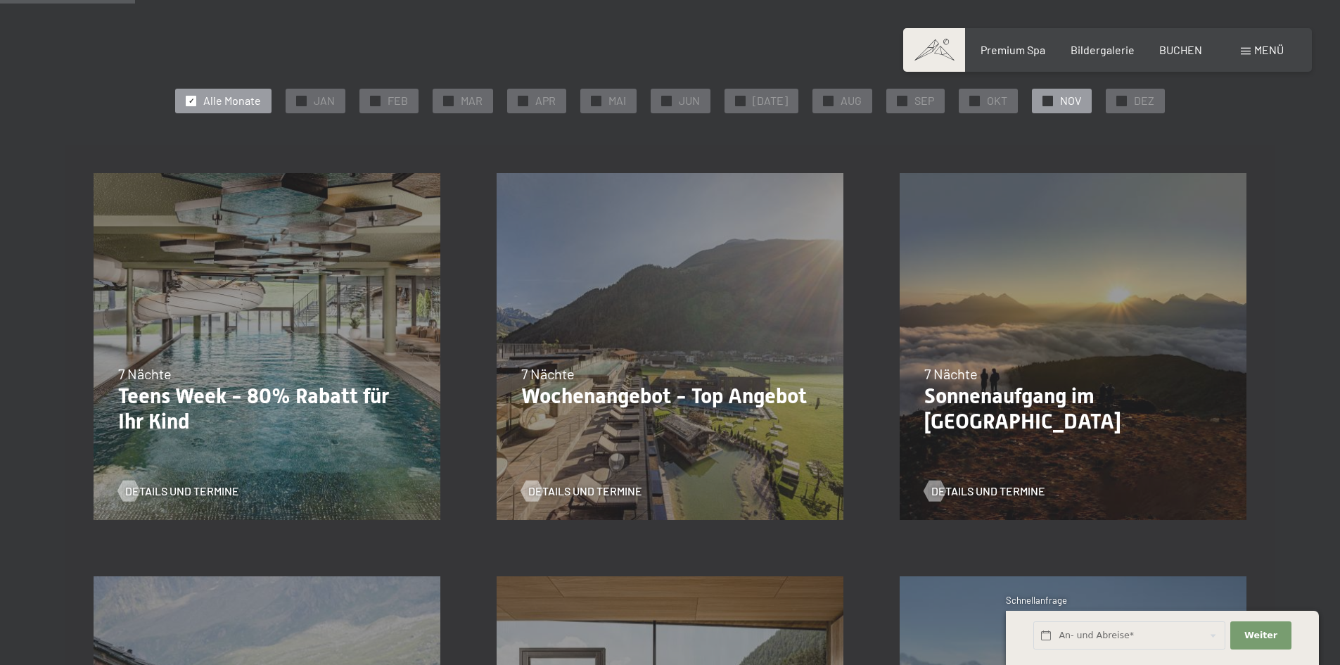
click at [1045, 99] on span "✓" at bounding box center [1048, 101] width 6 height 10
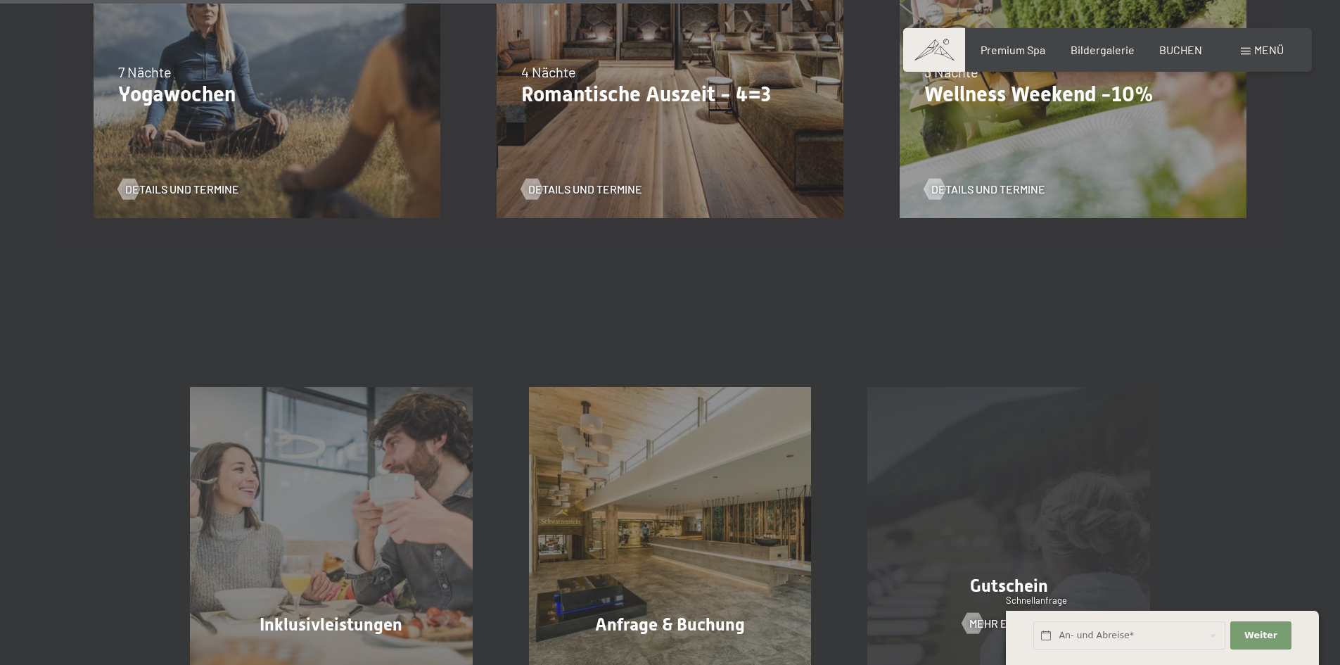
scroll to position [1055, 0]
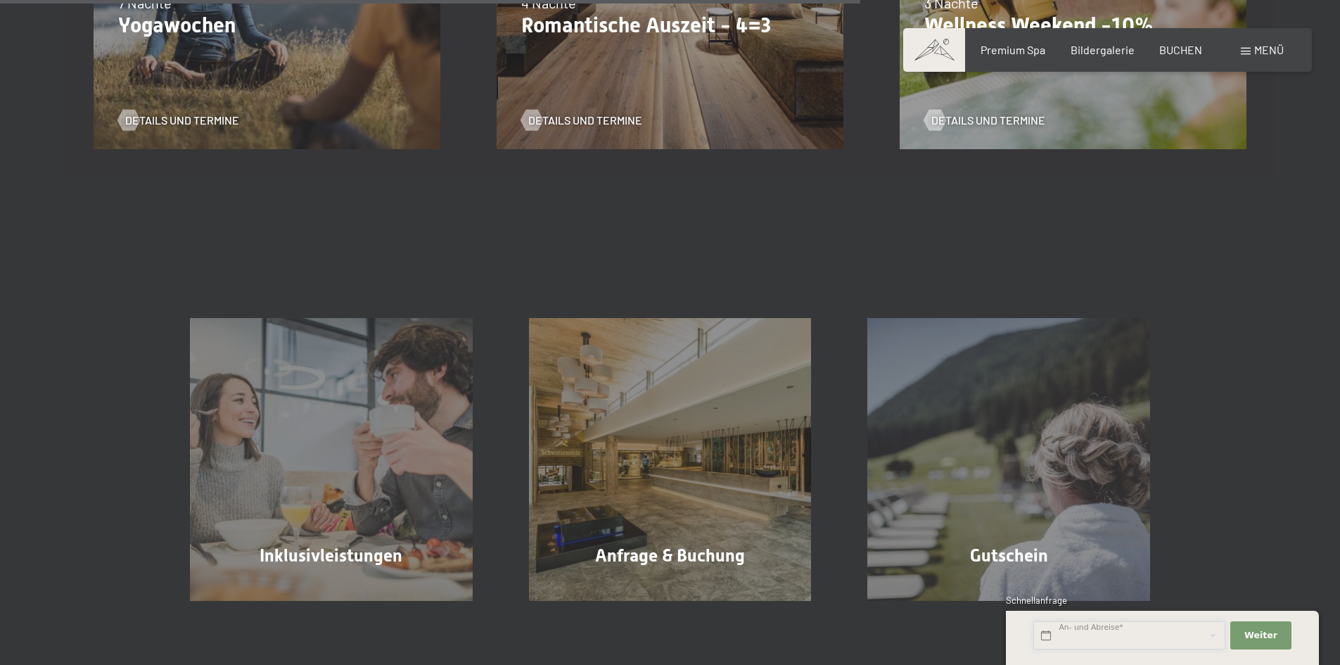
click at [1135, 638] on input "text" at bounding box center [1129, 635] width 192 height 29
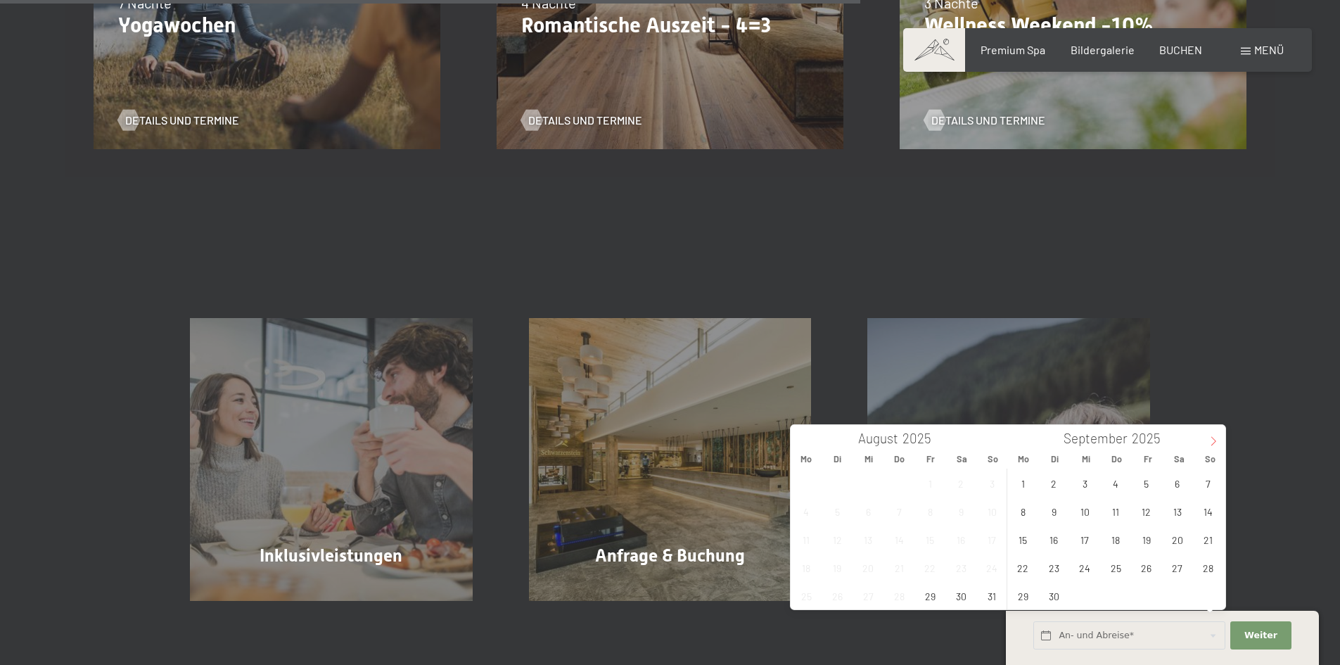
click at [1216, 442] on icon at bounding box center [1213, 441] width 10 height 10
click at [1119, 540] on span "13" at bounding box center [1115, 538] width 27 height 27
click at [1208, 539] on span "16" at bounding box center [1207, 538] width 27 height 27
type input "Do. 13.11.2025 - So. 16.11.2025"
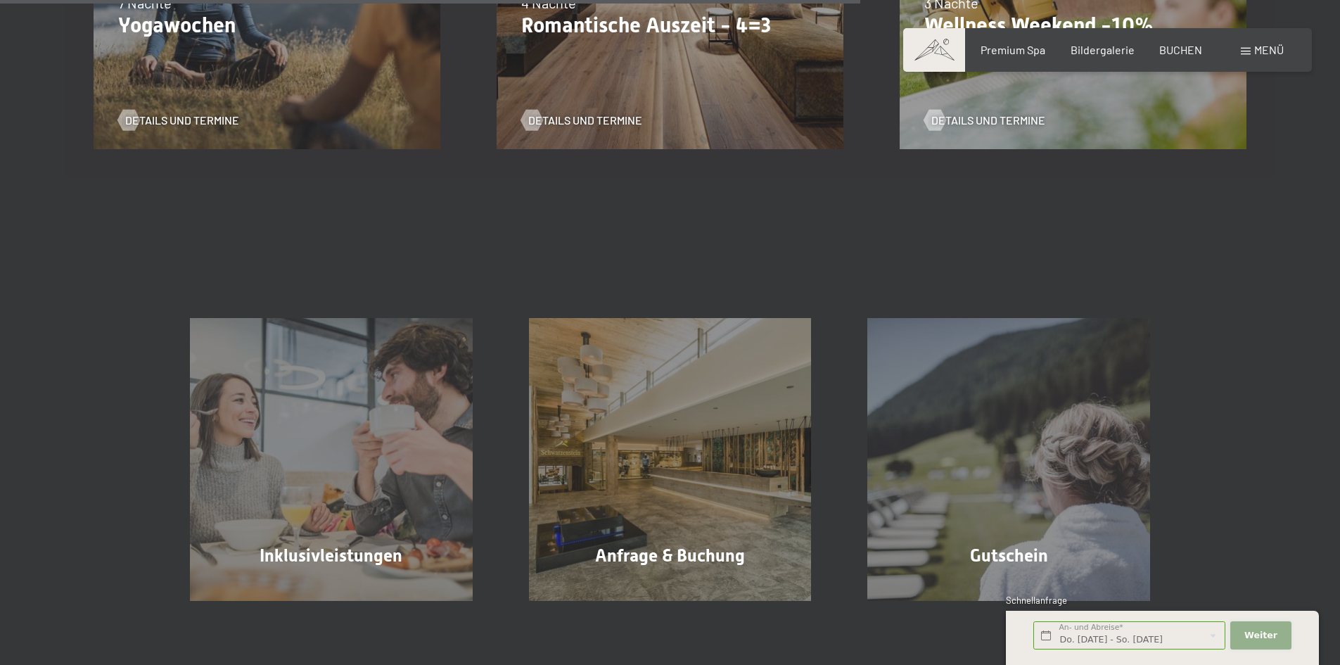
click at [1272, 632] on span "Weiter" at bounding box center [1260, 635] width 33 height 13
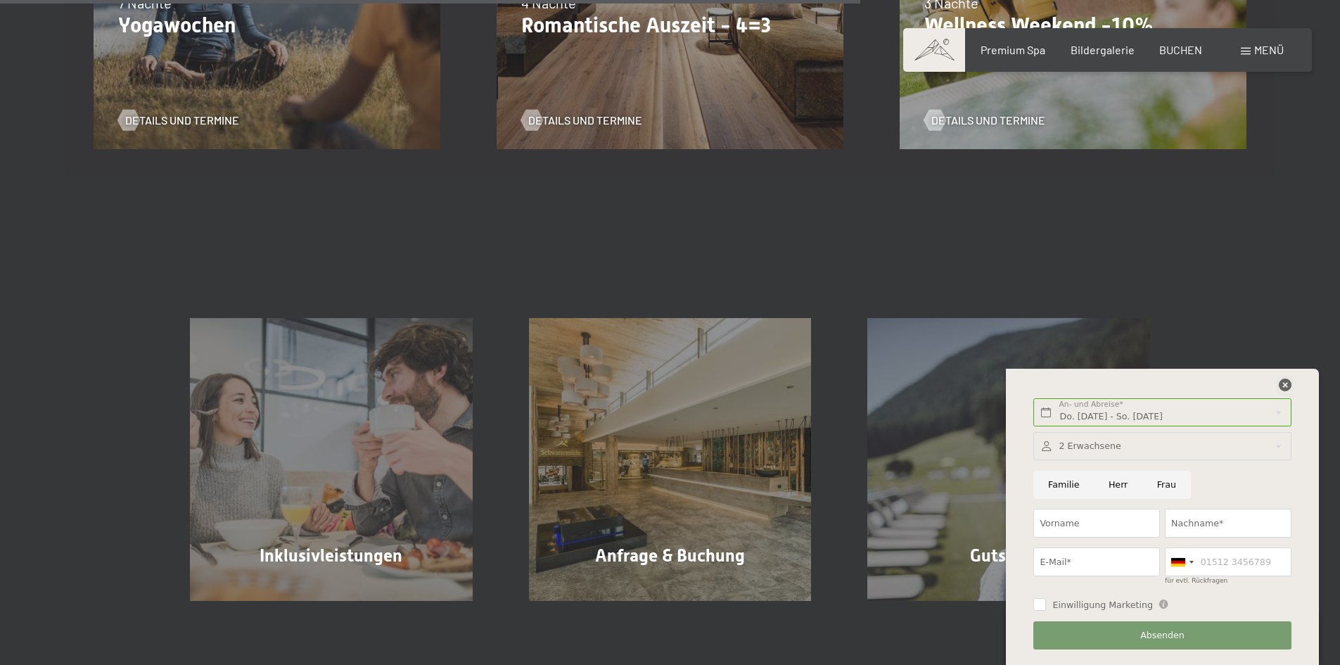
click at [1282, 388] on icon at bounding box center [1284, 384] width 13 height 13
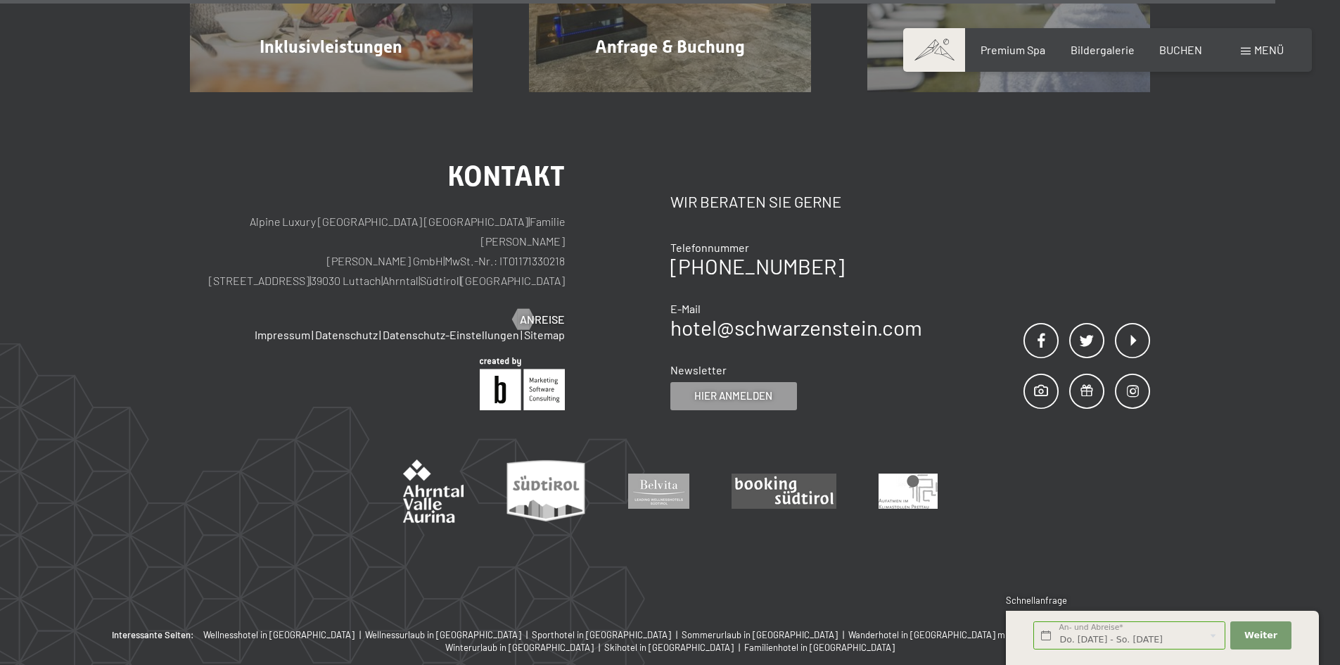
scroll to position [1547, 0]
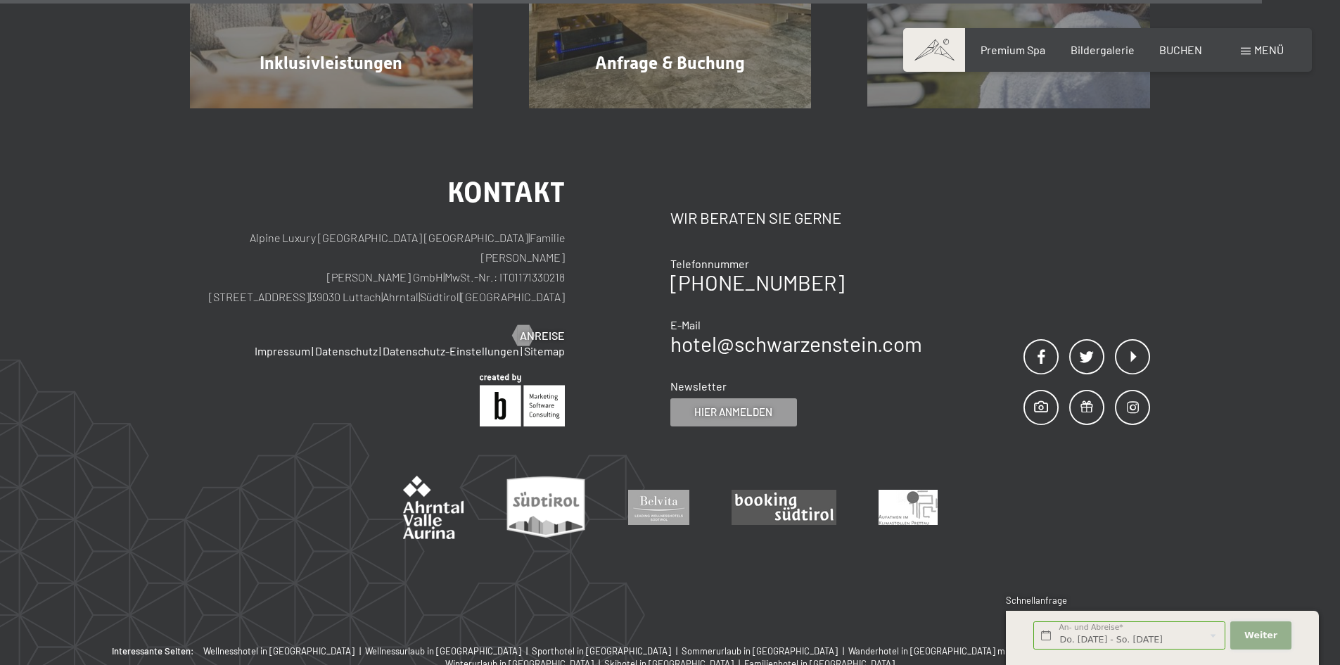
click at [1257, 631] on span "Weiter" at bounding box center [1260, 635] width 33 height 13
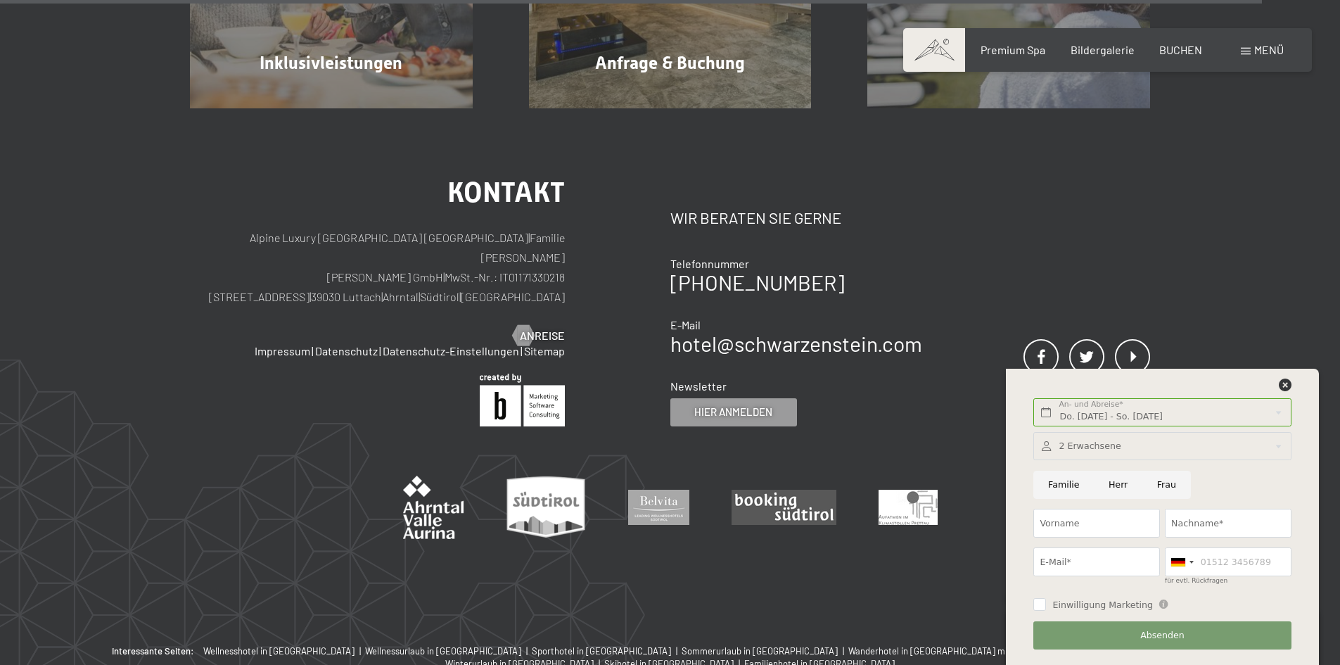
click at [1113, 487] on input "Herr" at bounding box center [1117, 484] width 49 height 29
radio input "true"
click at [1090, 520] on input "Vorname" at bounding box center [1096, 522] width 127 height 29
type input "Julian"
click at [1202, 528] on input "Nachname*" at bounding box center [1228, 522] width 127 height 29
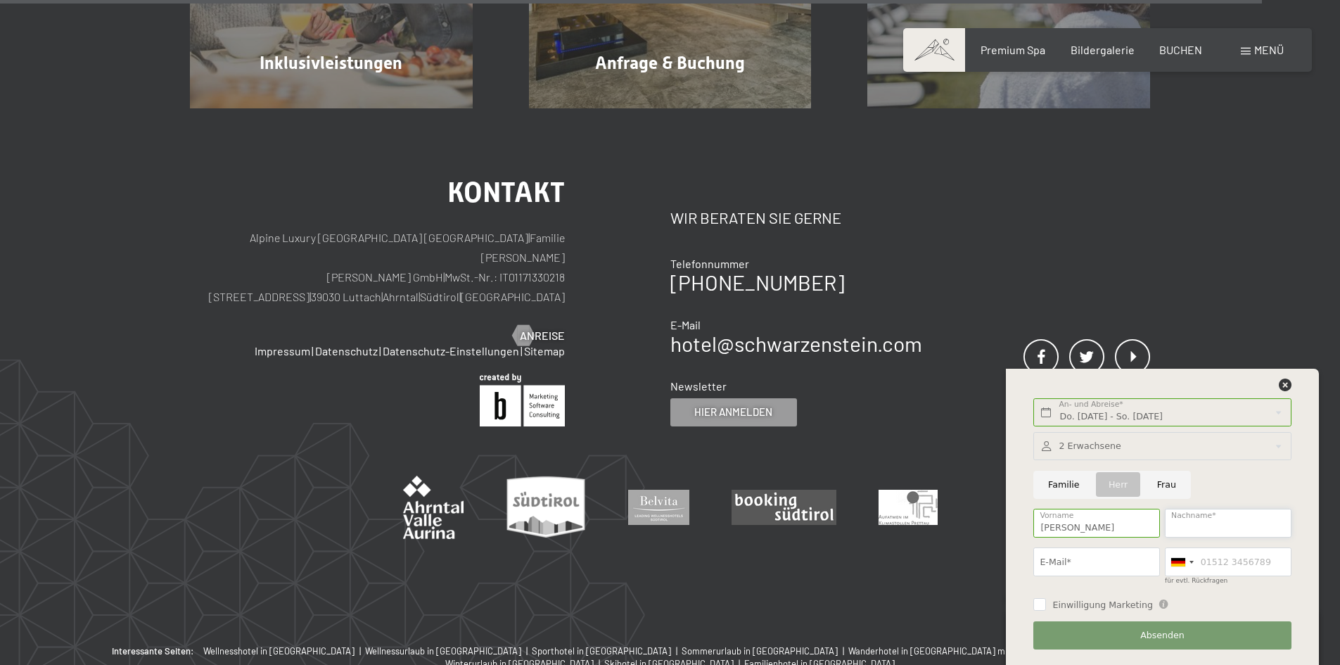
type input "Nöhmer"
click at [1101, 566] on input "E-Mail*" at bounding box center [1096, 561] width 127 height 29
type input "noehmer@bau-pesendorfer.at"
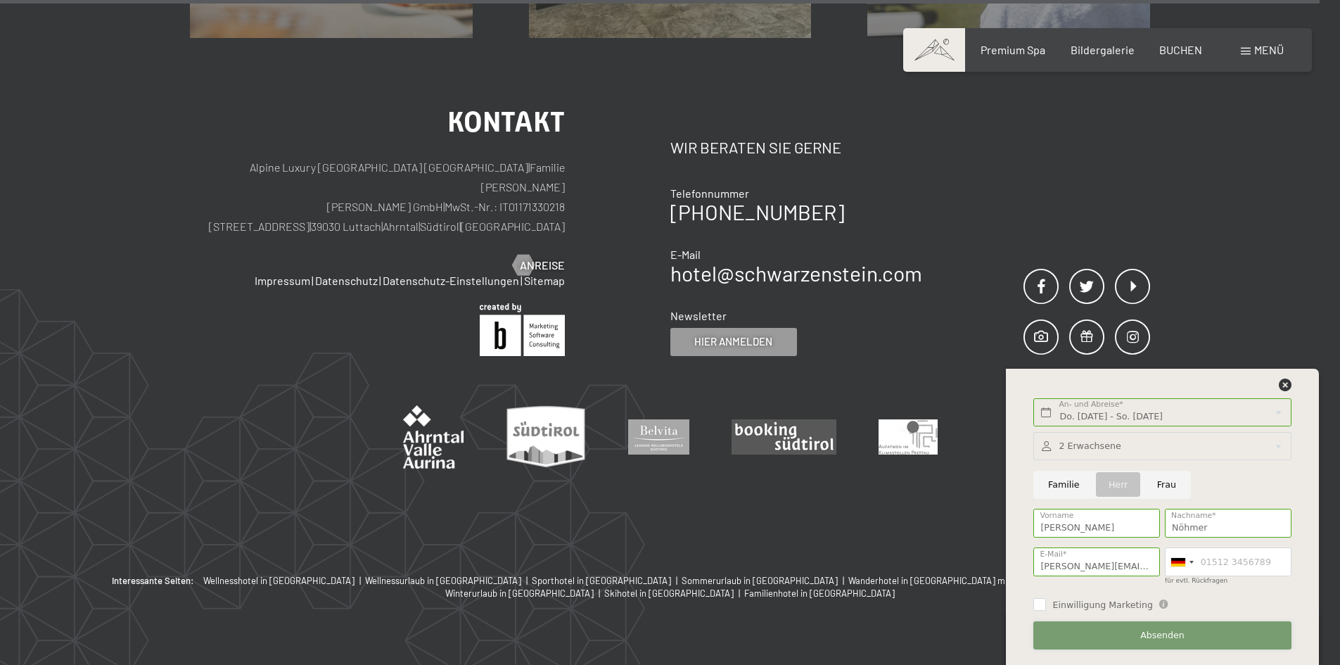
click at [1168, 631] on span "Absenden" at bounding box center [1162, 635] width 44 height 13
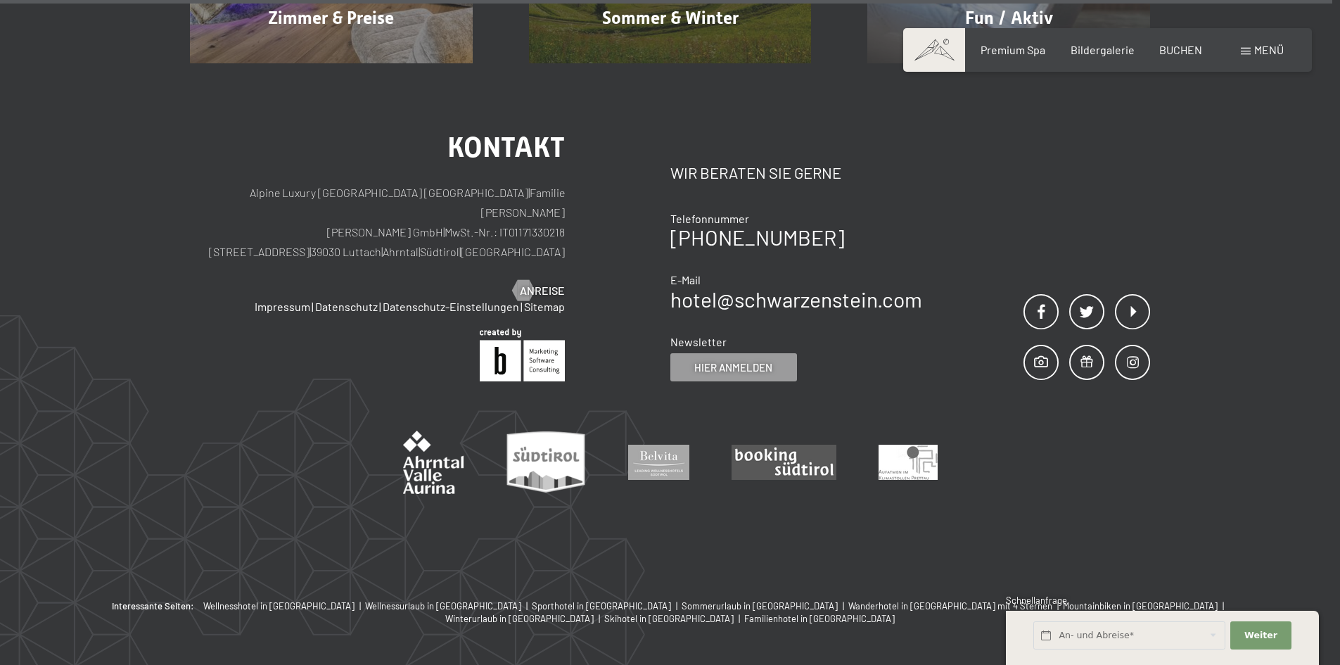
scroll to position [1385, 0]
